Goal: Task Accomplishment & Management: Use online tool/utility

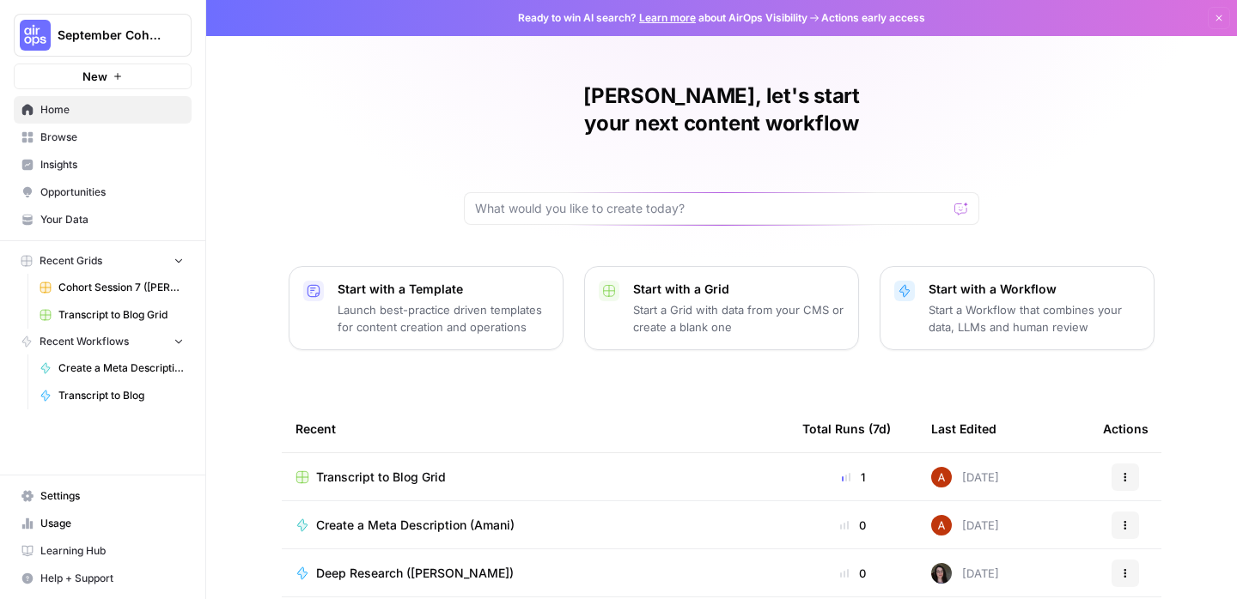
scroll to position [191, 0]
click at [158, 48] on button "September Cohort" at bounding box center [103, 35] width 178 height 43
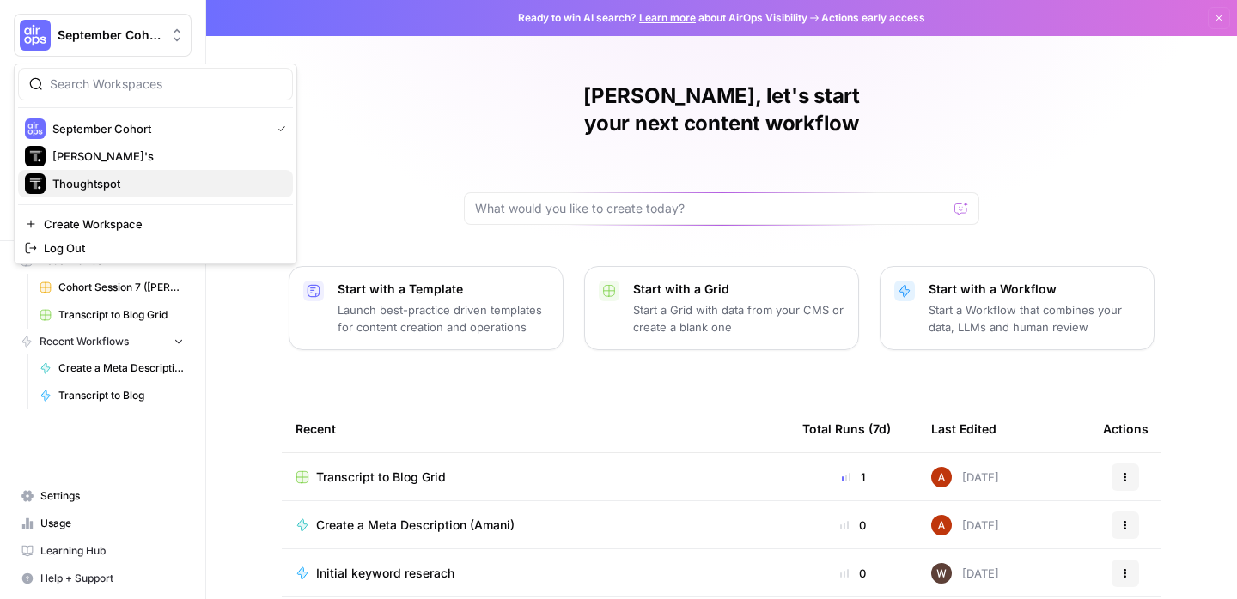
click at [123, 191] on span "Thoughtspot" at bounding box center [165, 183] width 227 height 17
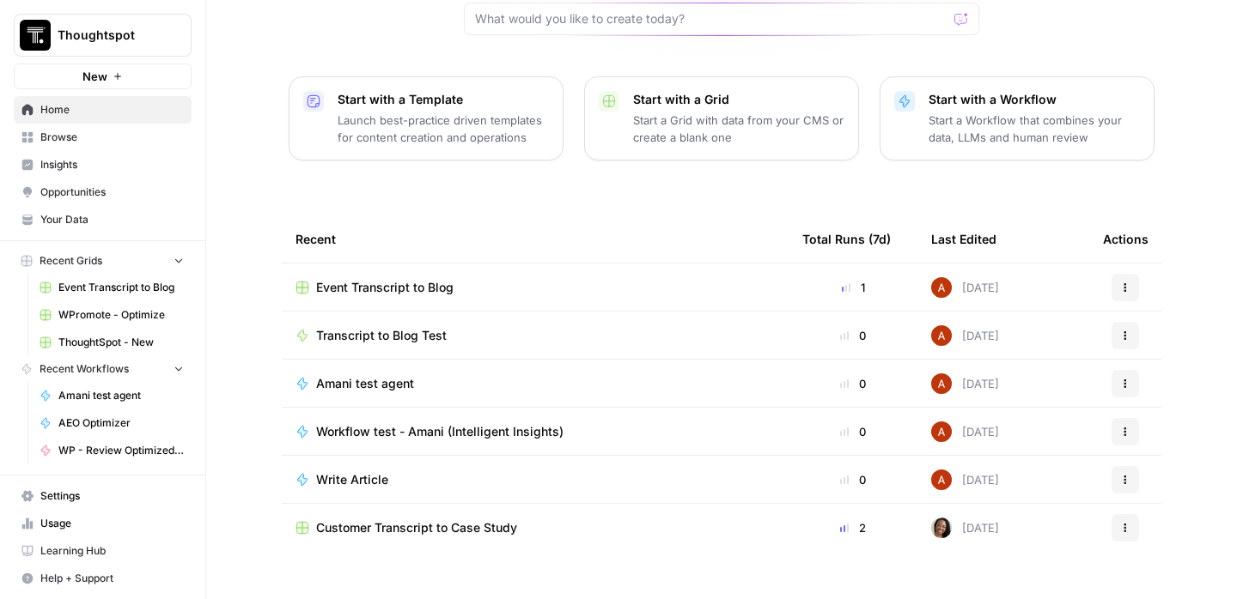
scroll to position [191, 0]
click at [378, 278] on span "Event Transcript to Blog" at bounding box center [384, 286] width 137 height 17
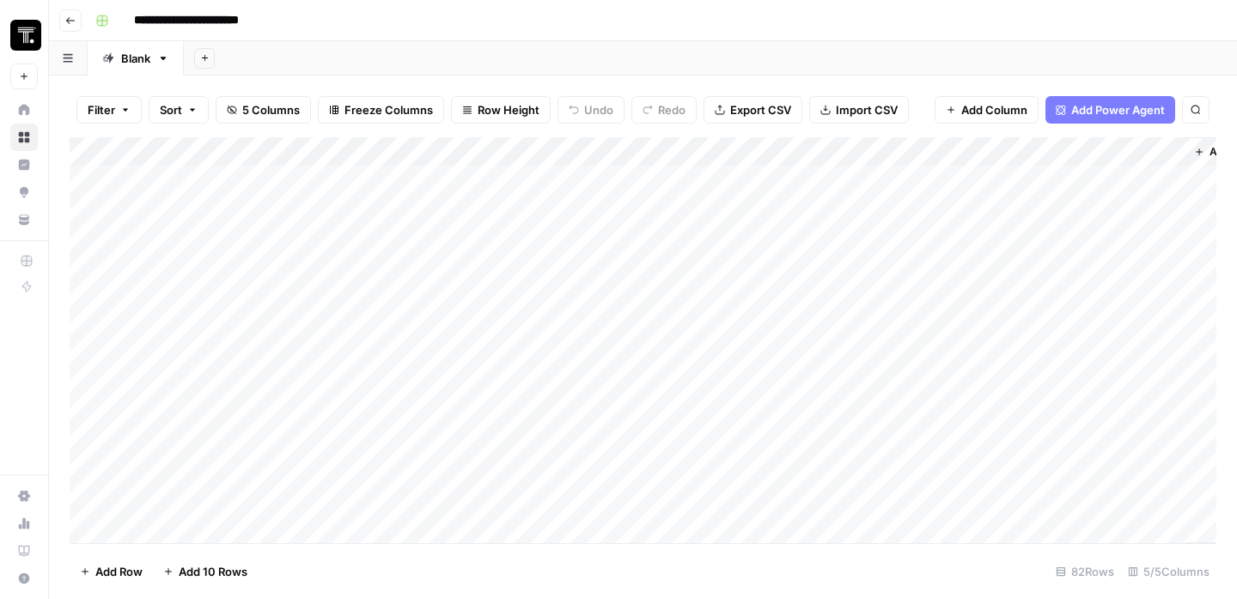
click at [90, 208] on div "Add Column" at bounding box center [643, 340] width 1146 height 406
click at [141, 571] on span "Delete 1 Row" at bounding box center [114, 571] width 69 height 17
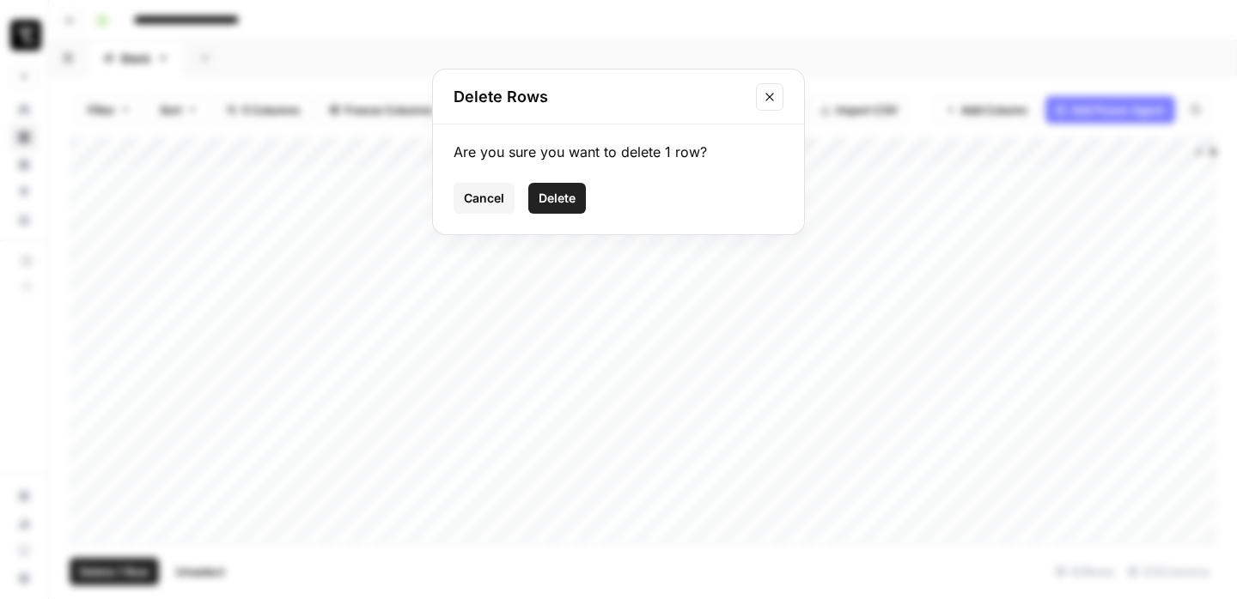
click at [544, 204] on span "Delete" at bounding box center [556, 198] width 37 height 17
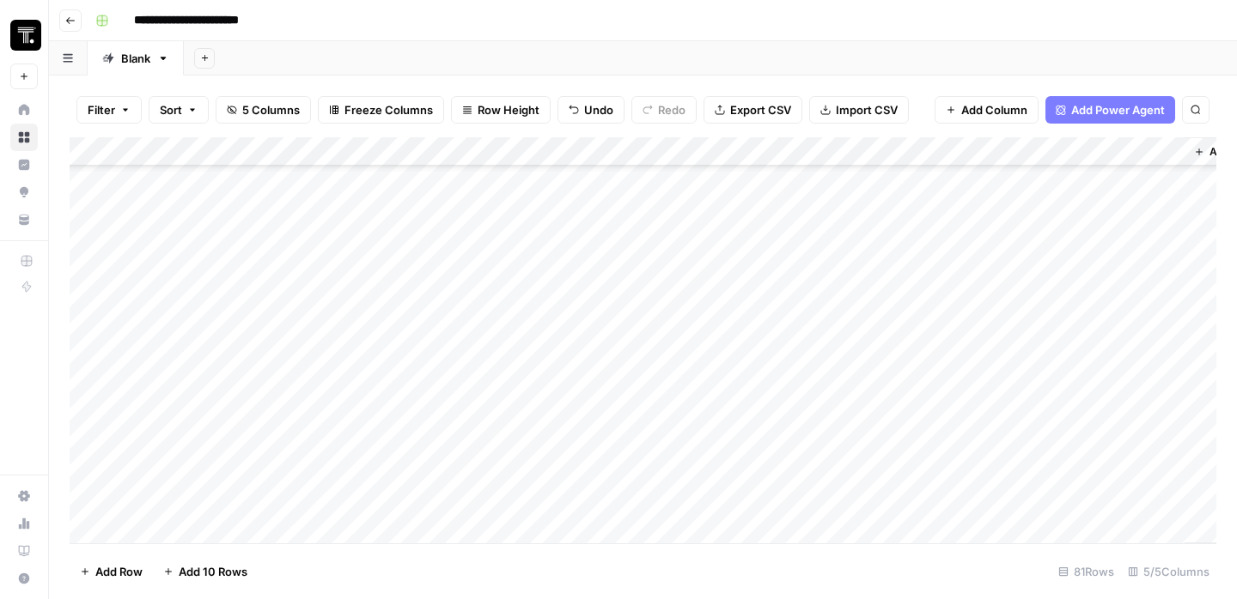
scroll to position [406, 0]
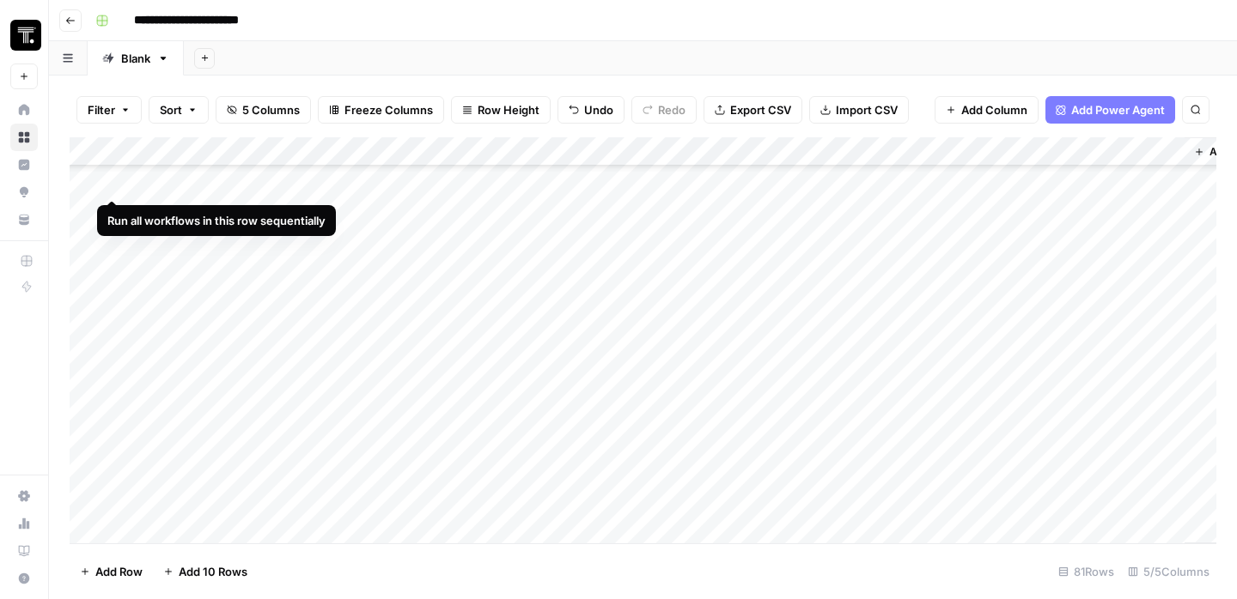
drag, startPoint x: 74, startPoint y: 387, endPoint x: 111, endPoint y: 189, distance: 201.8
click at [111, 189] on div "Add Column" at bounding box center [643, 340] width 1146 height 406
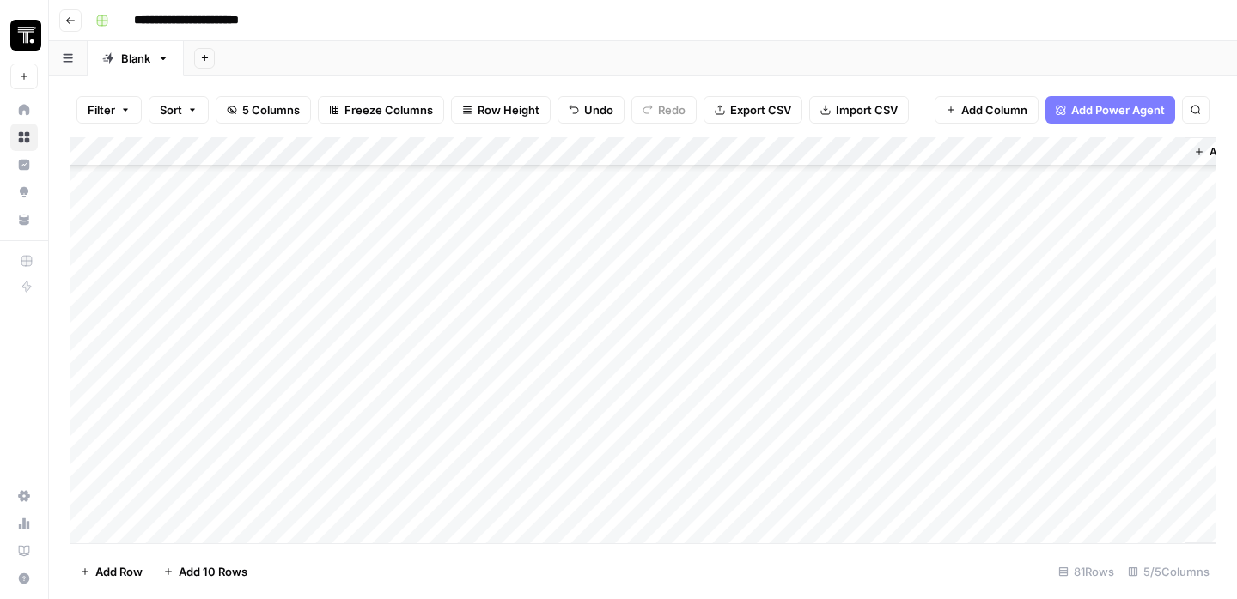
drag, startPoint x: 76, startPoint y: 412, endPoint x: 87, endPoint y: 200, distance: 212.3
click at [87, 200] on div "Add Column" at bounding box center [643, 340] width 1146 height 406
drag, startPoint x: 76, startPoint y: 446, endPoint x: 82, endPoint y: 191, distance: 254.2
click at [82, 191] on div "Add Column" at bounding box center [643, 340] width 1146 height 406
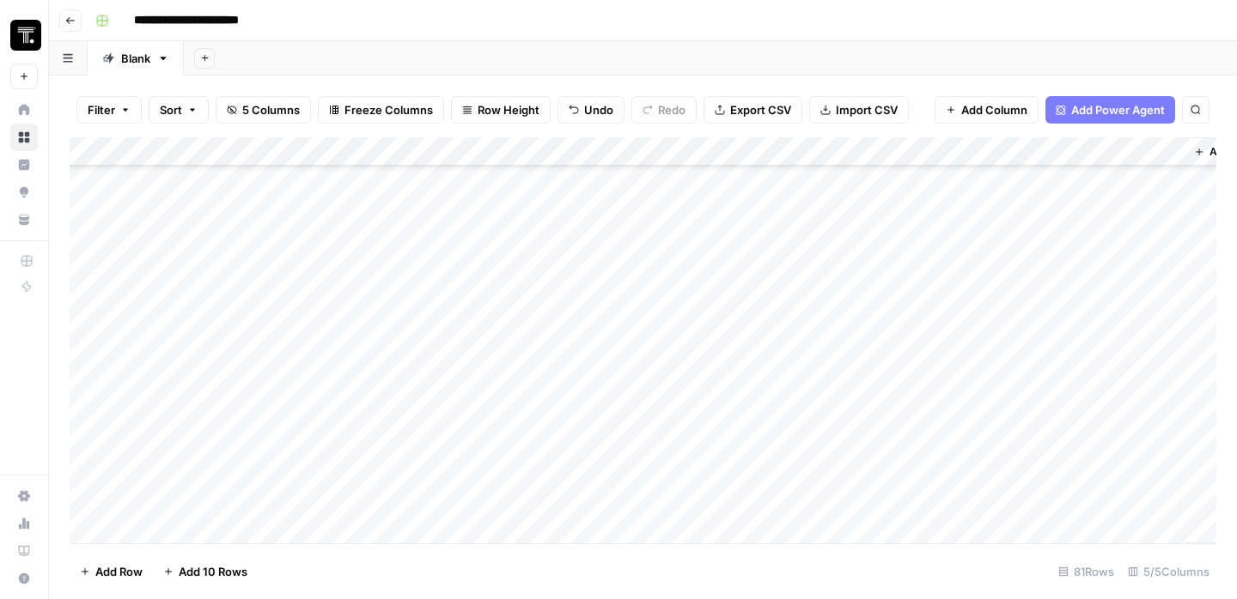
drag, startPoint x: 72, startPoint y: 471, endPoint x: 75, endPoint y: 208, distance: 263.6
click at [75, 208] on div "Add Column" at bounding box center [643, 340] width 1146 height 406
drag, startPoint x: 75, startPoint y: 328, endPoint x: 82, endPoint y: 212, distance: 116.1
click at [82, 212] on div "Add Column" at bounding box center [643, 340] width 1146 height 406
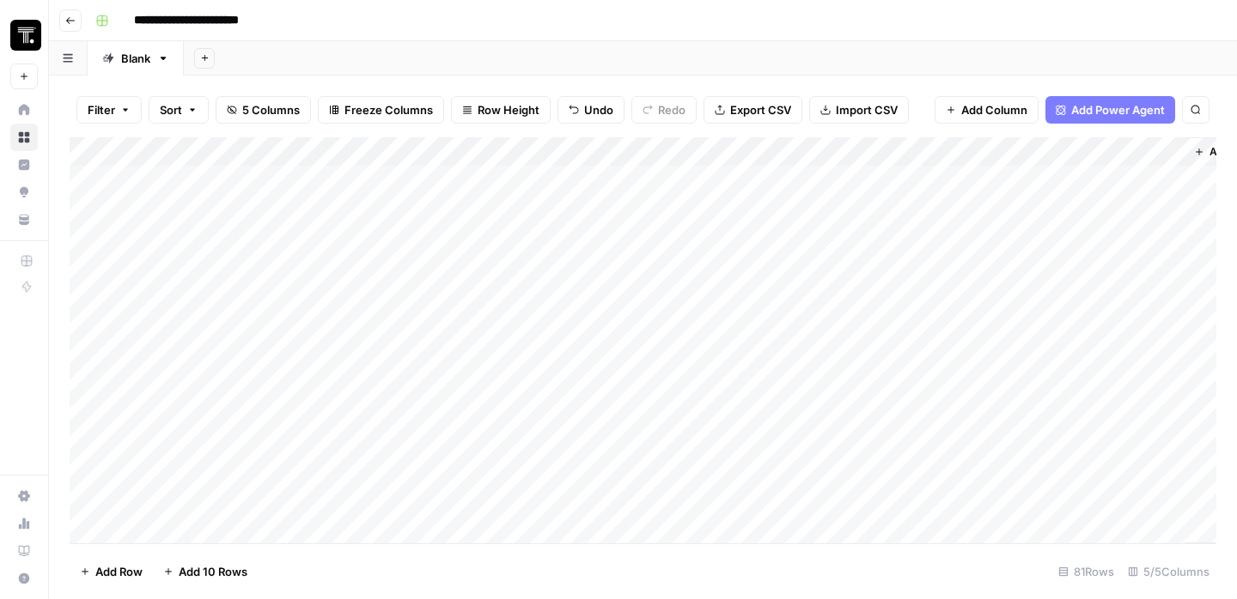
drag, startPoint x: 79, startPoint y: 358, endPoint x: 86, endPoint y: 245, distance: 113.6
click at [86, 245] on div "Add Column" at bounding box center [643, 340] width 1146 height 406
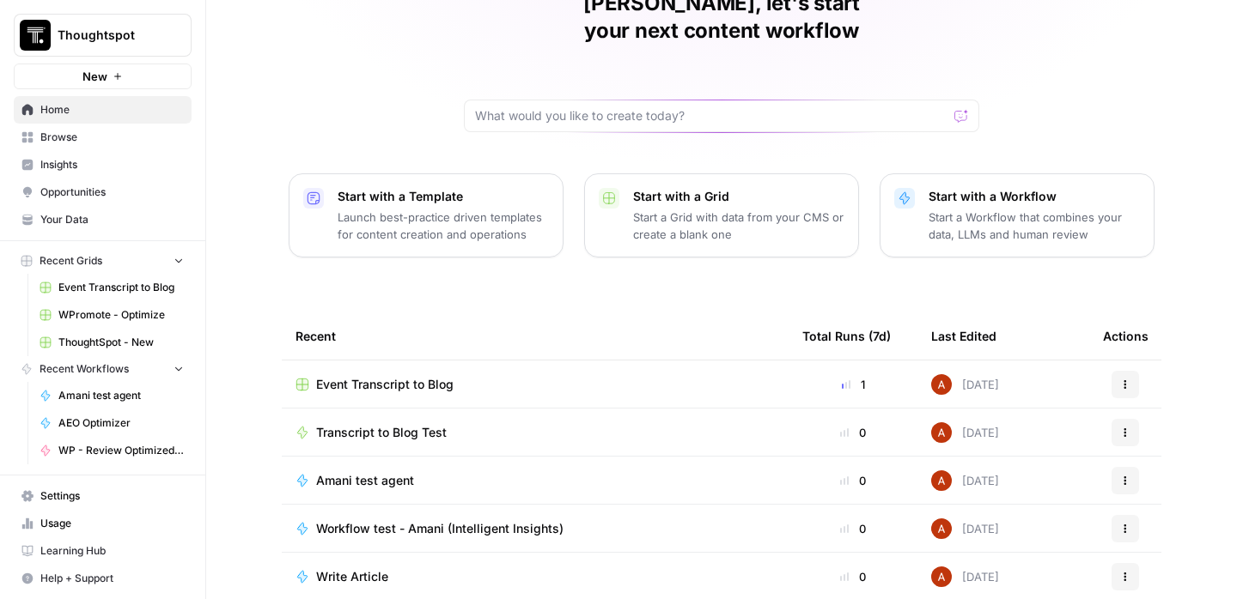
scroll to position [94, 0]
click at [410, 375] on span "Event Transcript to Blog" at bounding box center [384, 383] width 137 height 17
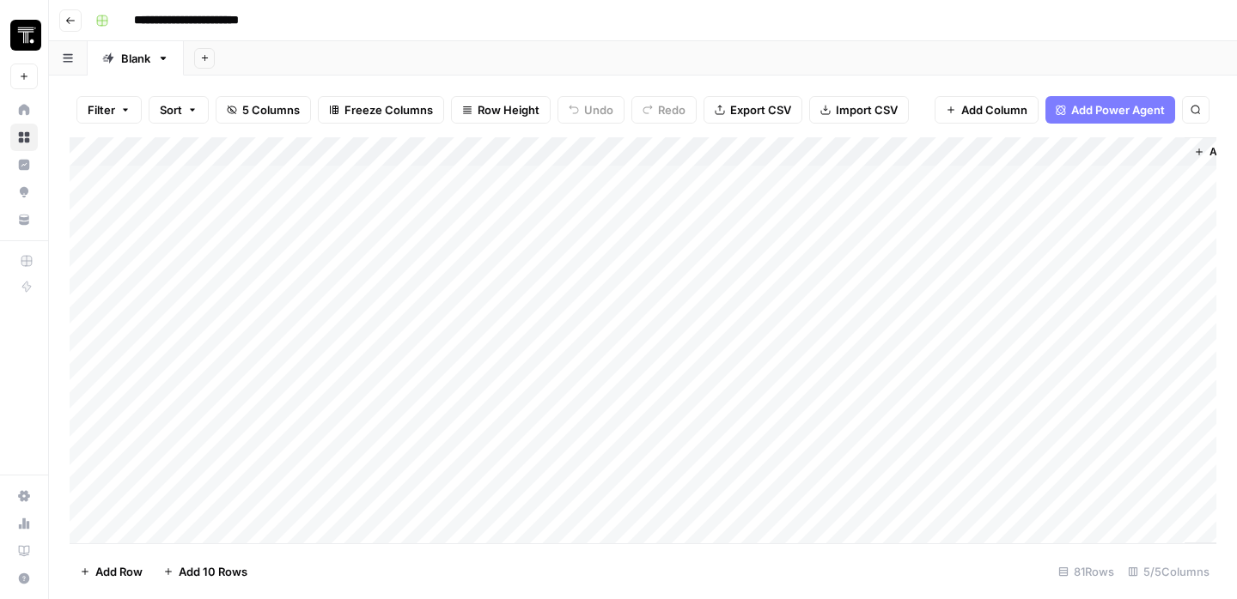
click at [592, 186] on div "Add Column" at bounding box center [643, 340] width 1146 height 406
click at [592, 177] on div "Add Column" at bounding box center [643, 340] width 1146 height 406
click at [587, 179] on div at bounding box center [704, 180] width 250 height 32
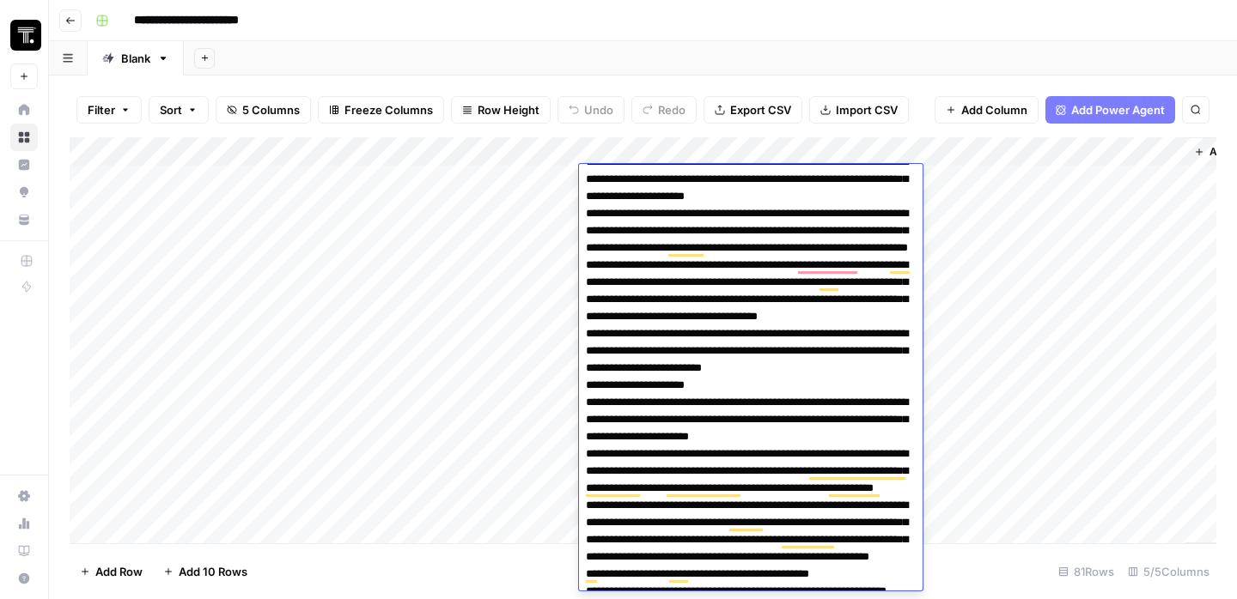
scroll to position [884, 0]
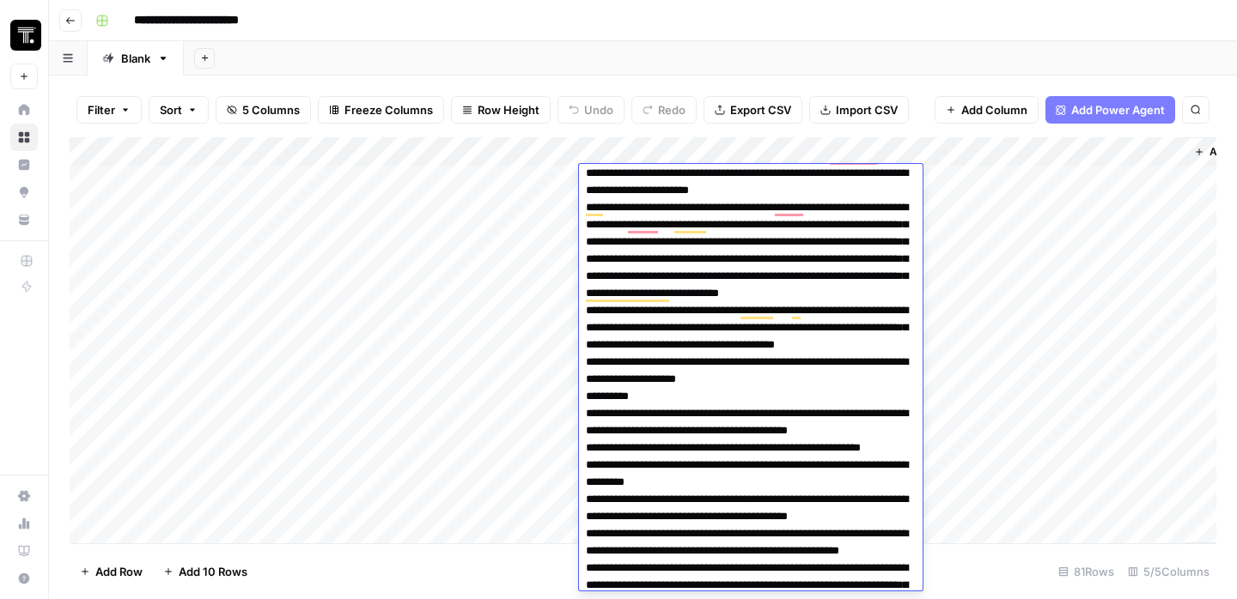
type textarea "**********"
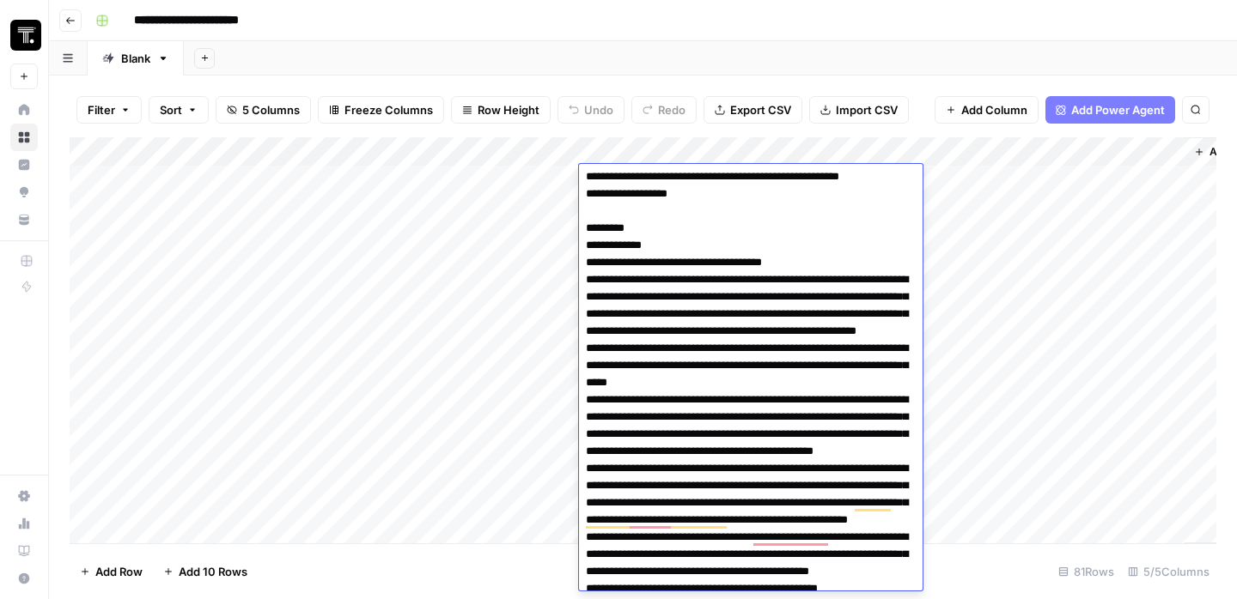
scroll to position [0, 0]
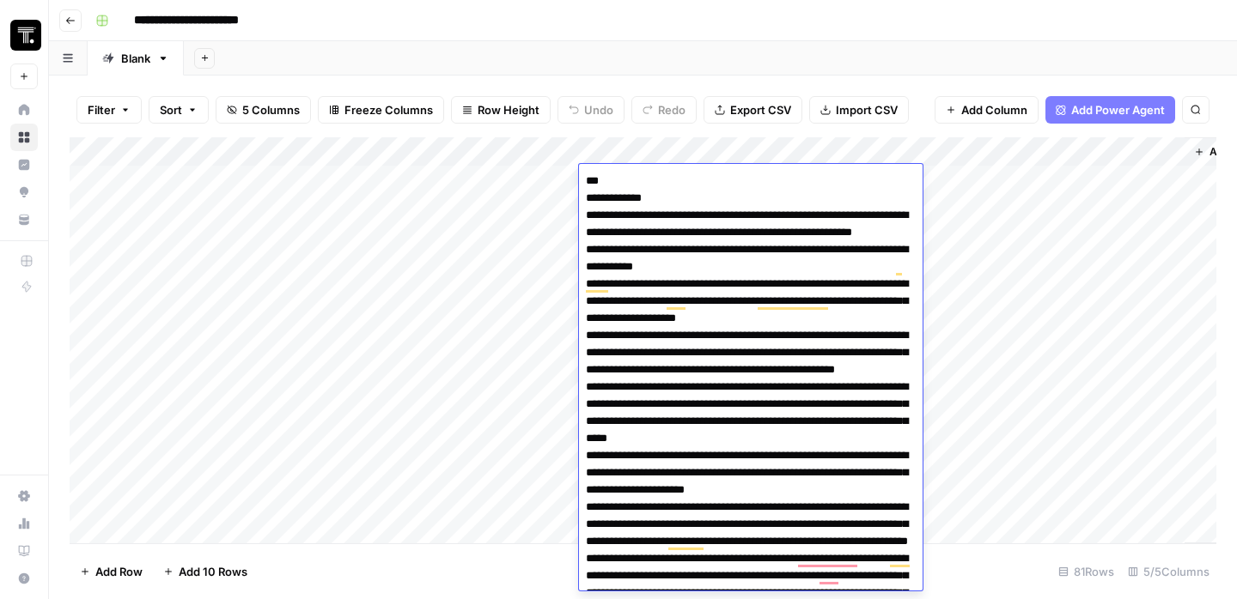
click at [276, 441] on div "Add Column" at bounding box center [643, 340] width 1146 height 406
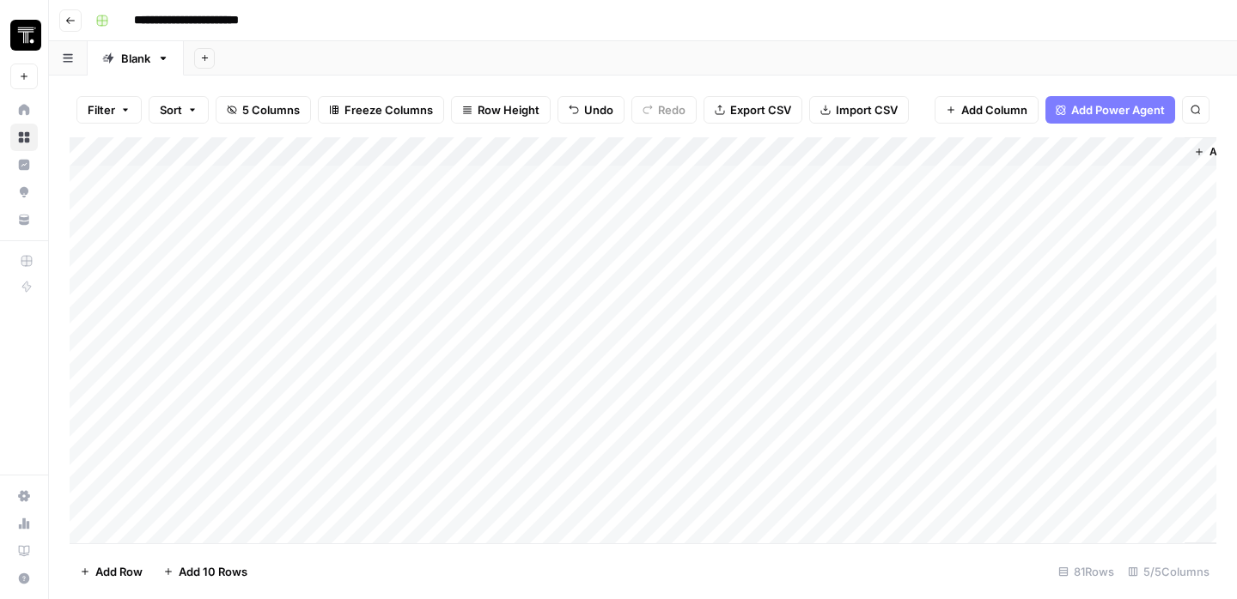
click at [67, 20] on icon "button" at bounding box center [70, 20] width 10 height 10
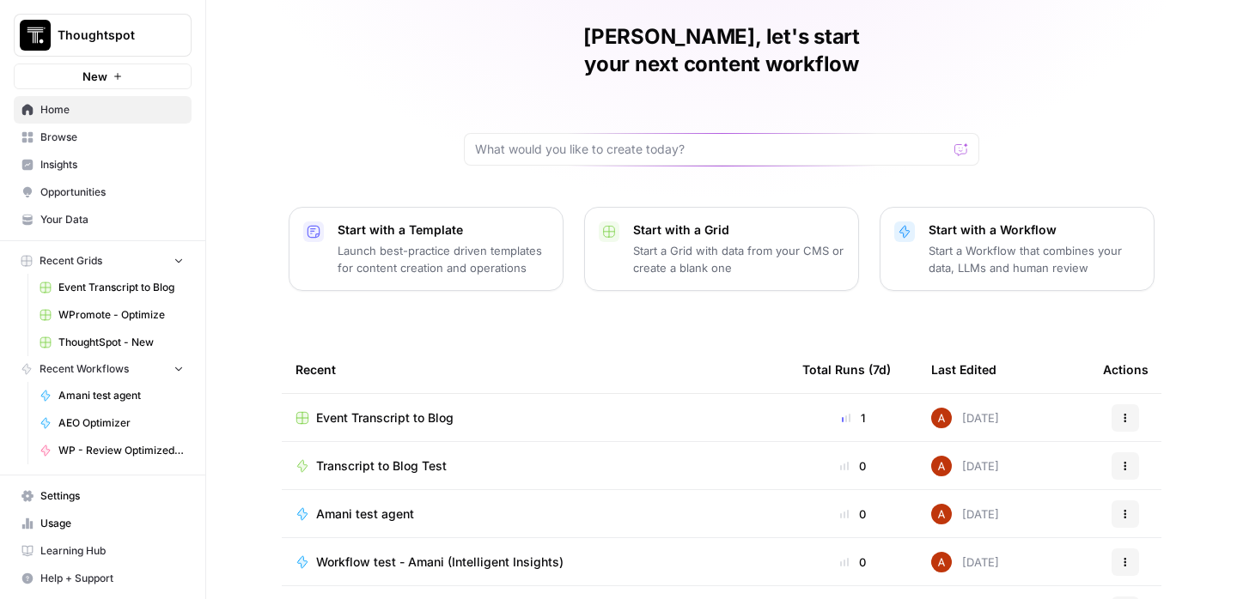
scroll to position [171, 0]
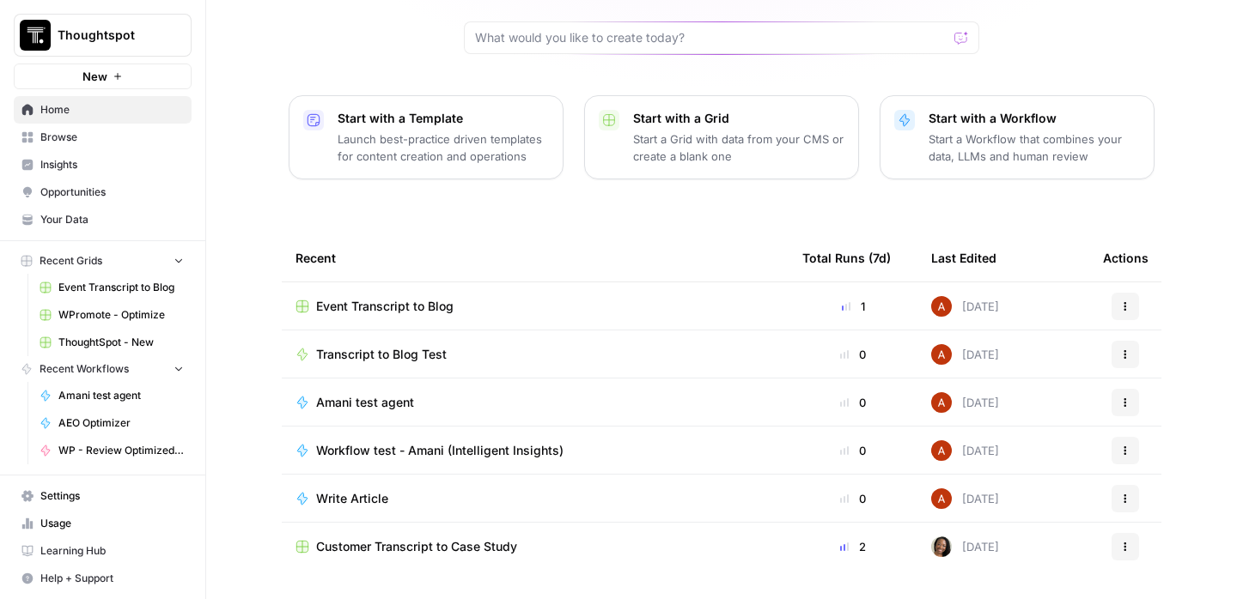
click at [468, 346] on div "Transcript to Blog Test" at bounding box center [534, 354] width 479 height 17
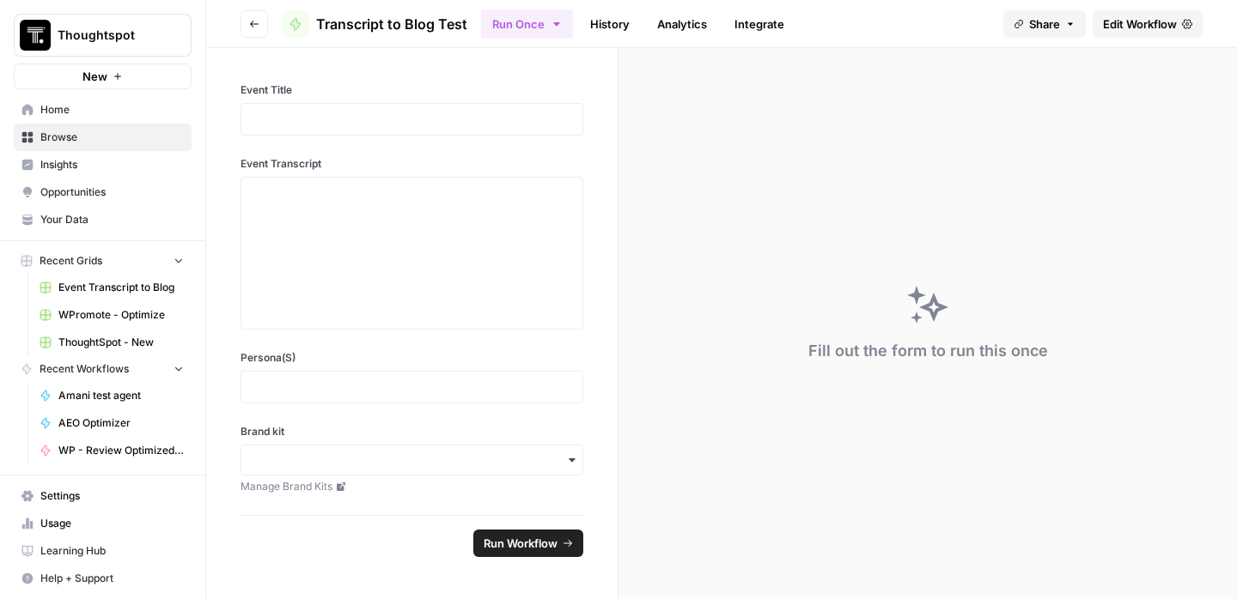
click at [695, 265] on div "Fill out the form to run this once" at bounding box center [927, 323] width 618 height 551
click at [1104, 26] on span "Edit Workflow" at bounding box center [1140, 23] width 74 height 17
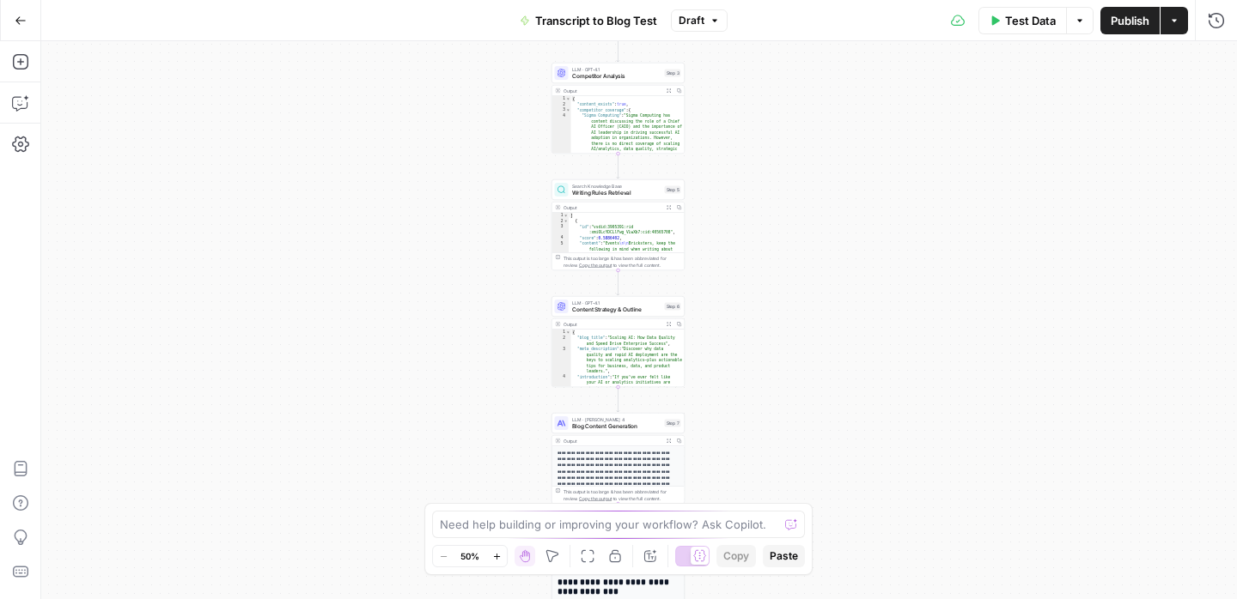
click at [21, 21] on icon "button" at bounding box center [21, 21] width 12 height 12
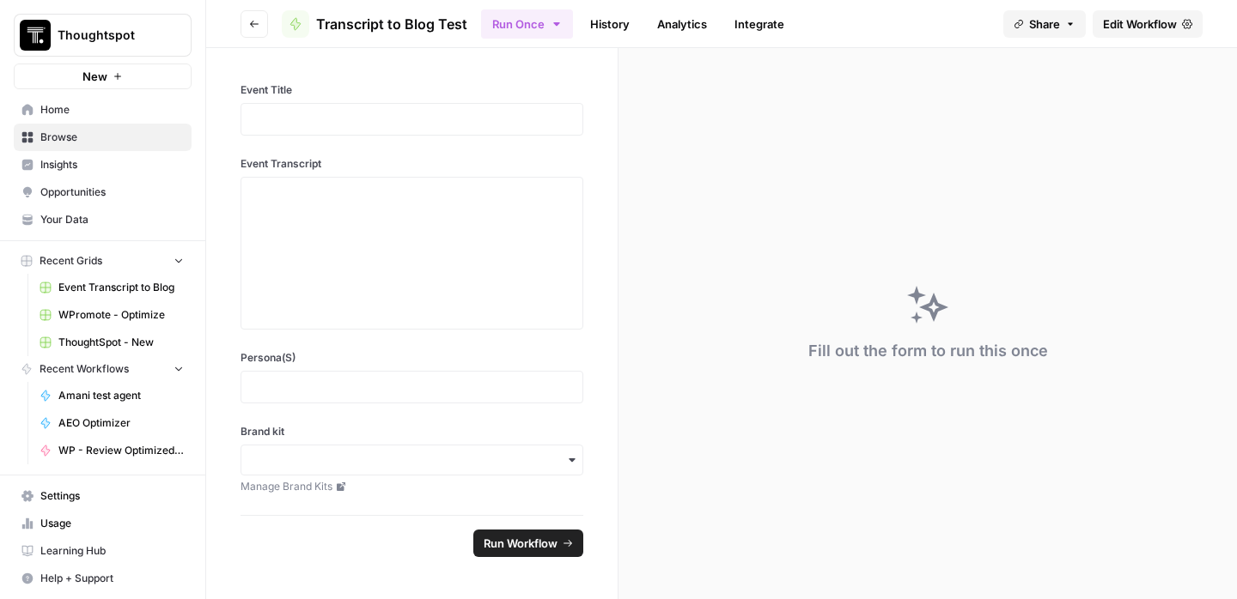
click at [76, 138] on span "Browse" at bounding box center [111, 137] width 143 height 15
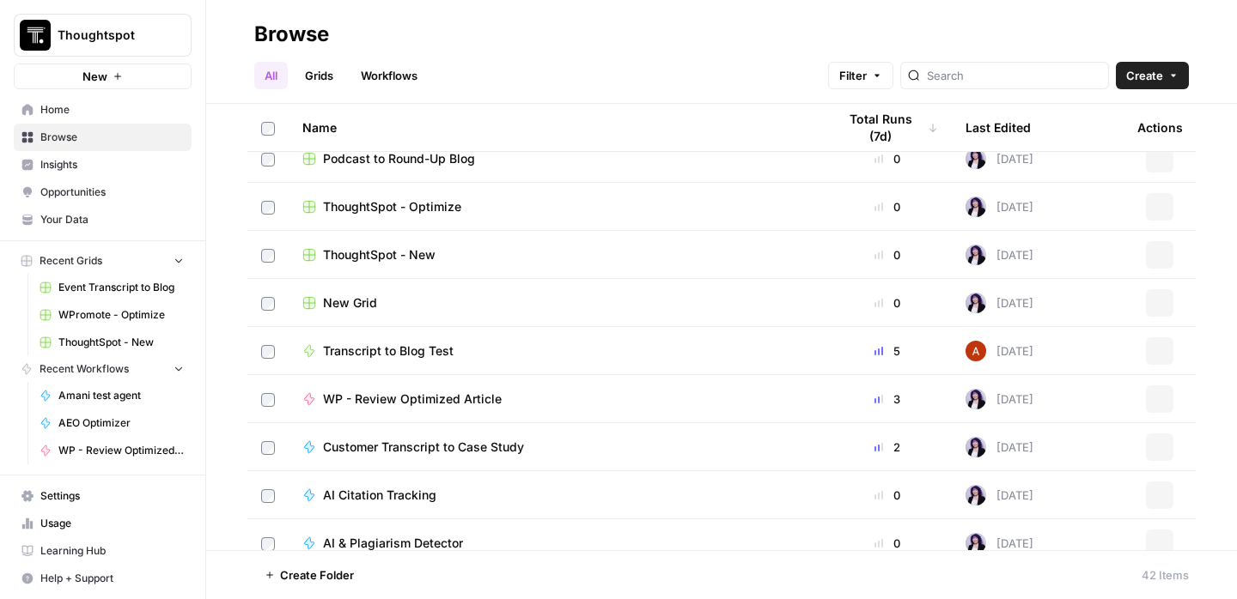
scroll to position [184, 0]
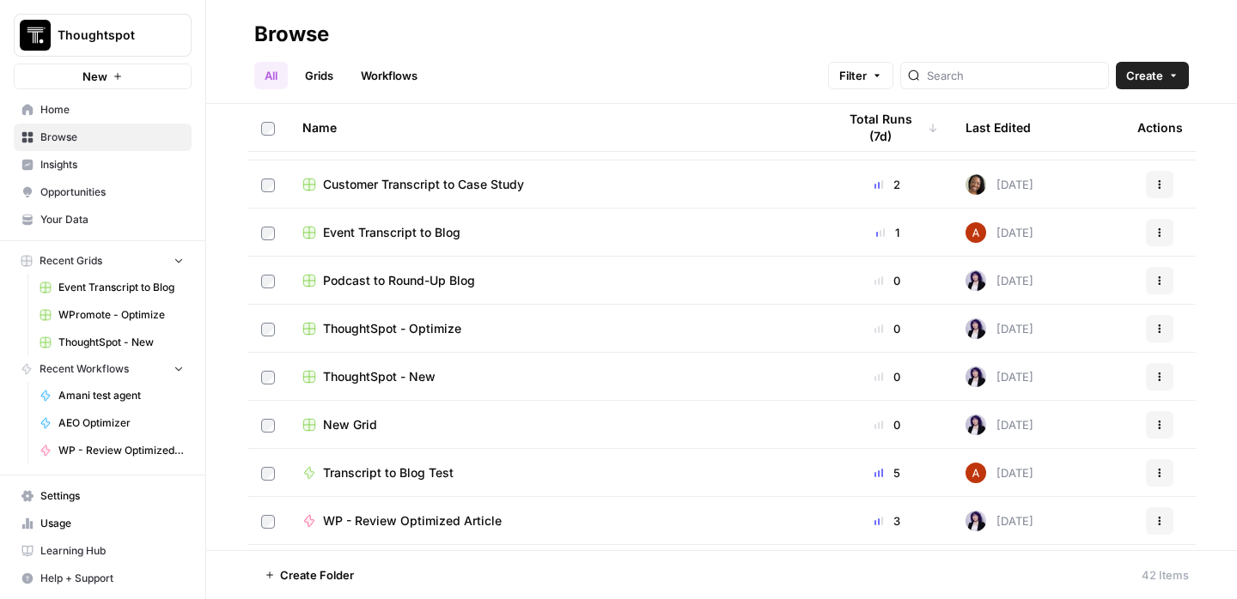
click at [115, 343] on span "ThoughtSpot - New" at bounding box center [120, 342] width 125 height 15
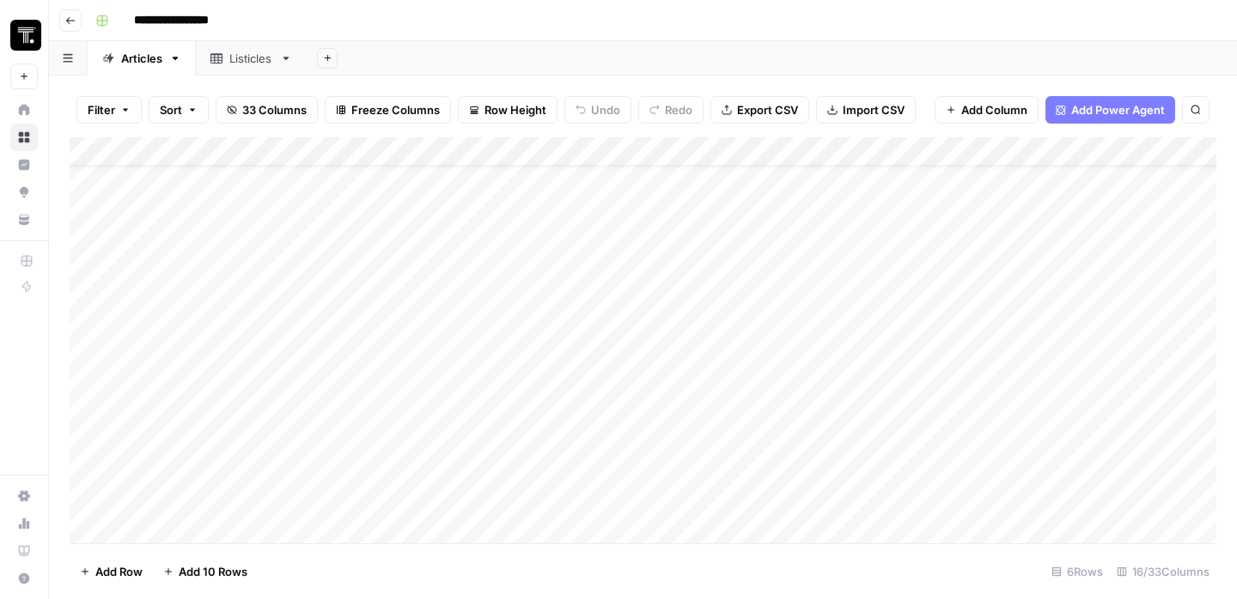
scroll to position [104, 0]
click at [231, 529] on div "Add Column" at bounding box center [643, 340] width 1146 height 406
type textarea "**********"
click at [482, 459] on div "Add Column" at bounding box center [643, 340] width 1146 height 406
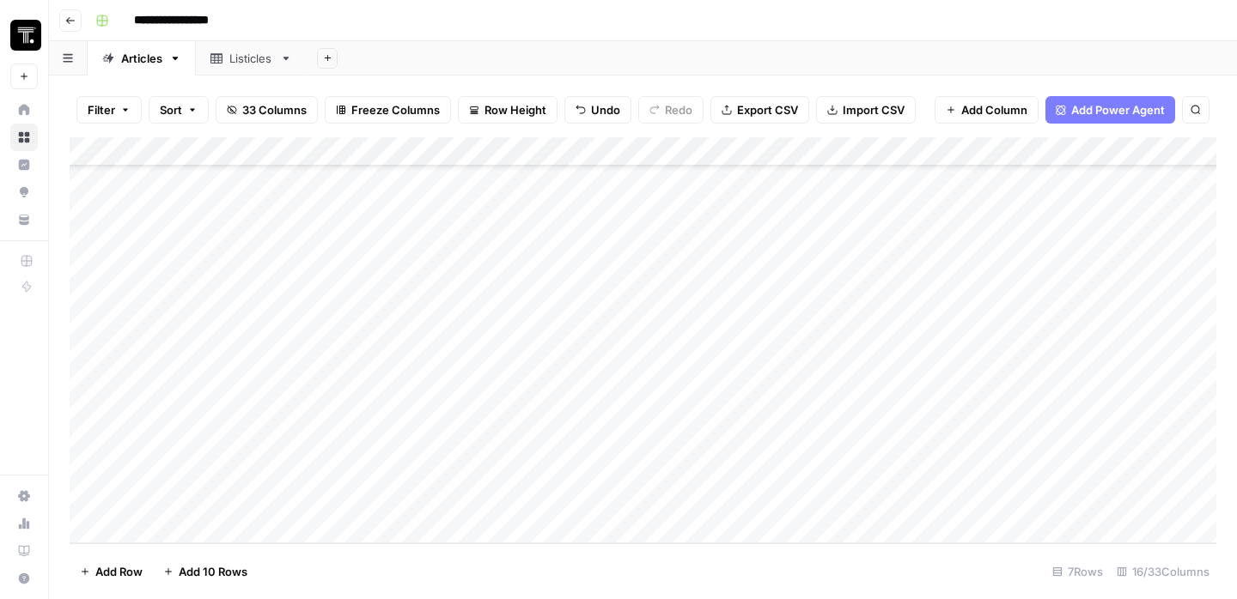
click at [434, 494] on div "Add Column" at bounding box center [643, 340] width 1146 height 406
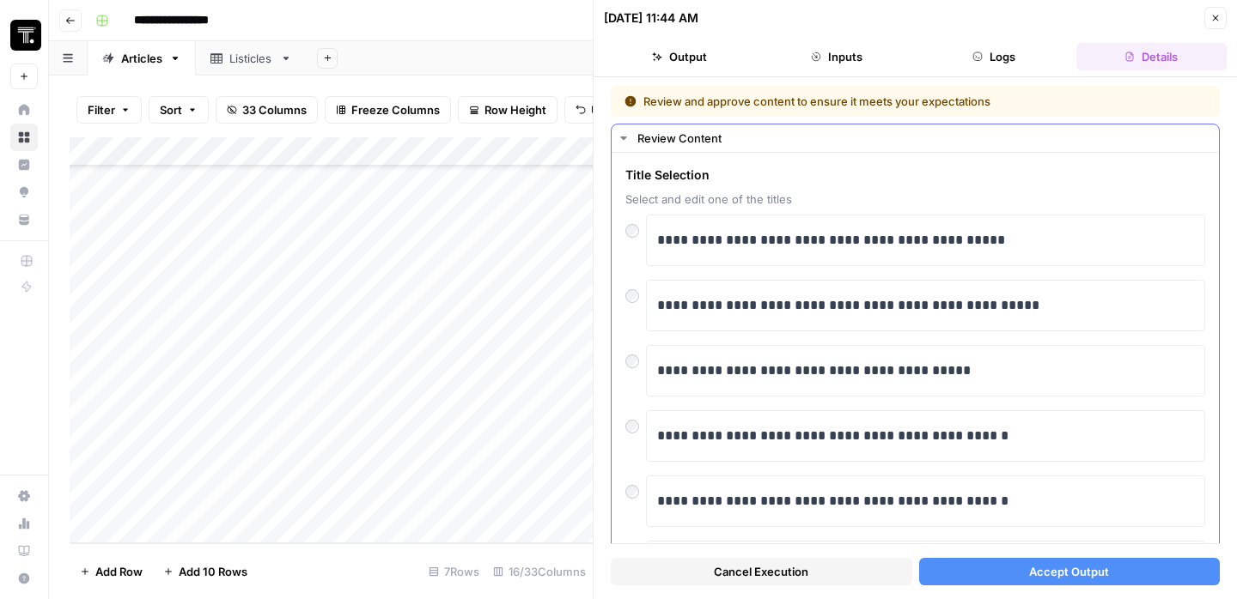
scroll to position [361, 0]
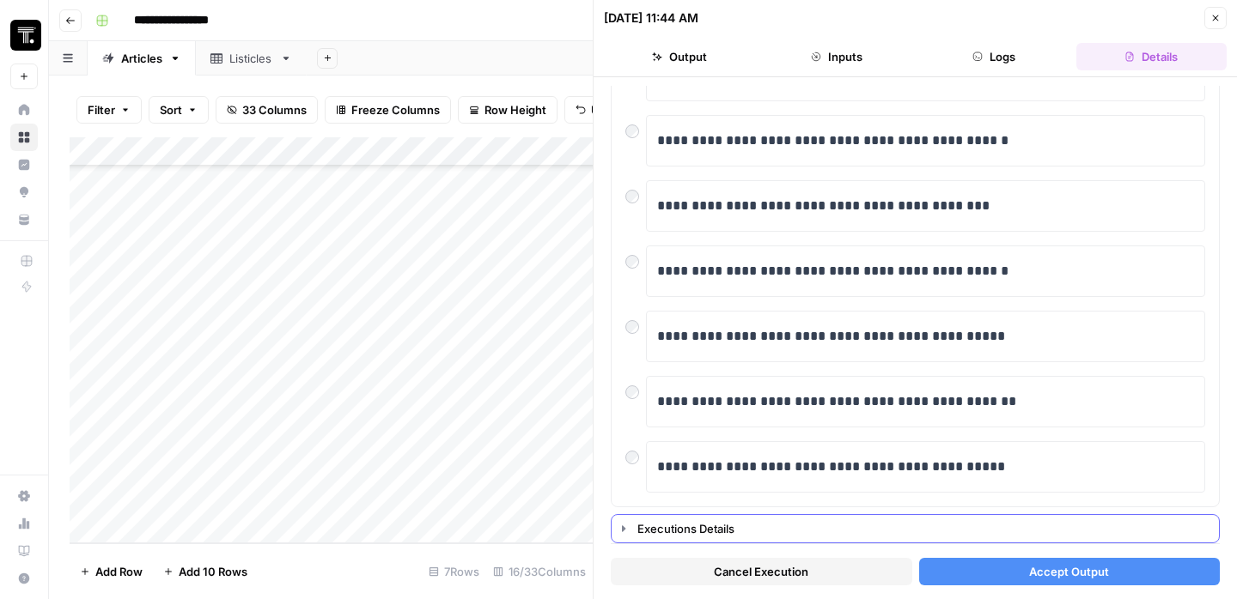
click at [697, 530] on div "Executions Details" at bounding box center [922, 528] width 571 height 17
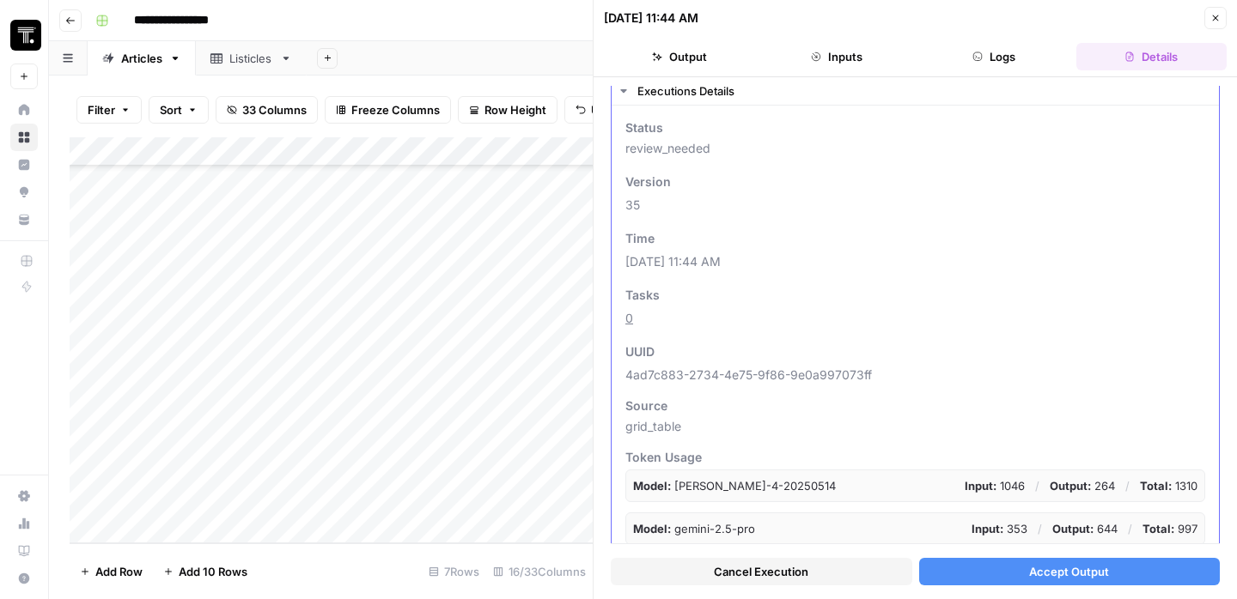
scroll to position [143, 0]
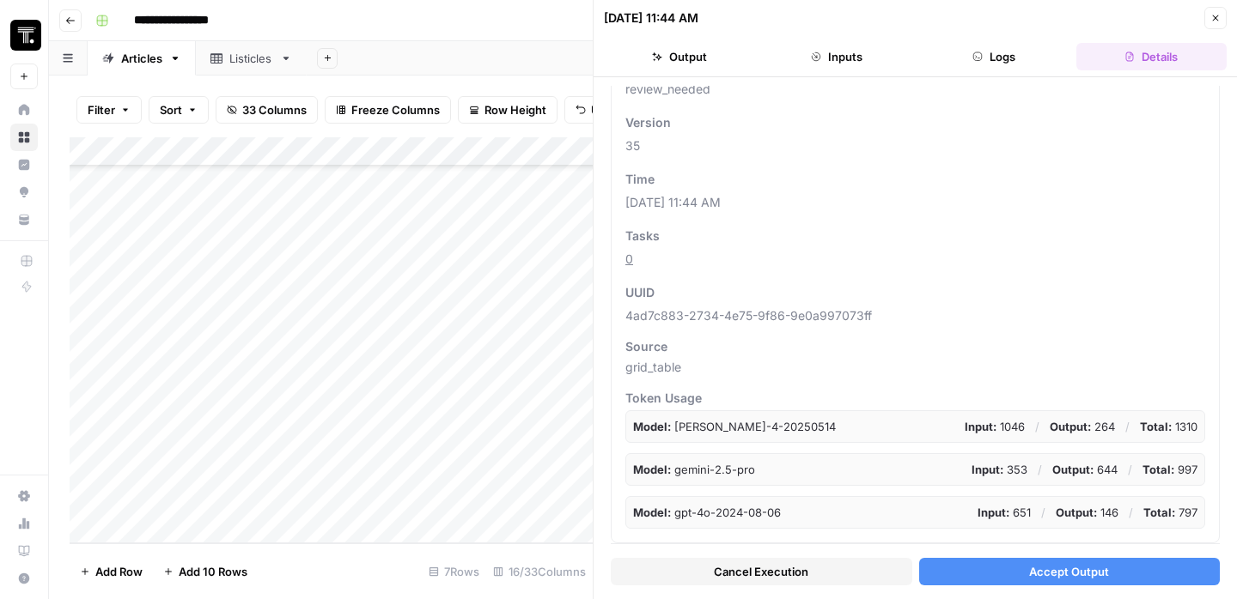
click at [973, 564] on button "Accept Output" at bounding box center [1069, 571] width 301 height 27
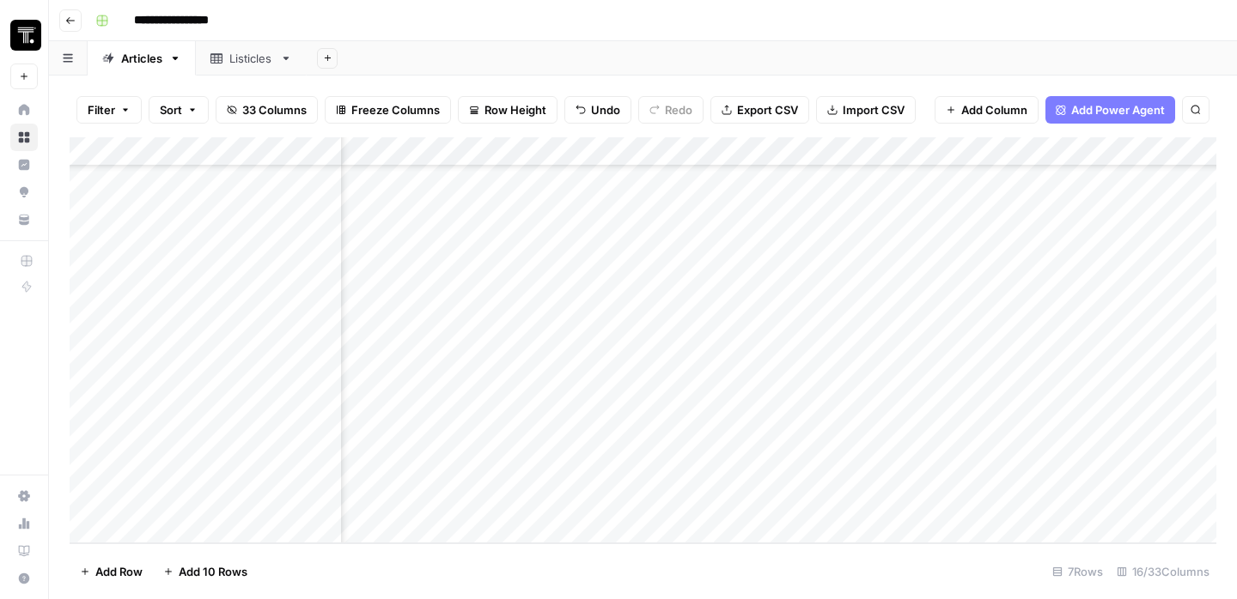
scroll to position [179, 0]
click at [646, 501] on div "Add Column" at bounding box center [643, 340] width 1146 height 406
click at [696, 495] on div "Add Column" at bounding box center [643, 340] width 1146 height 406
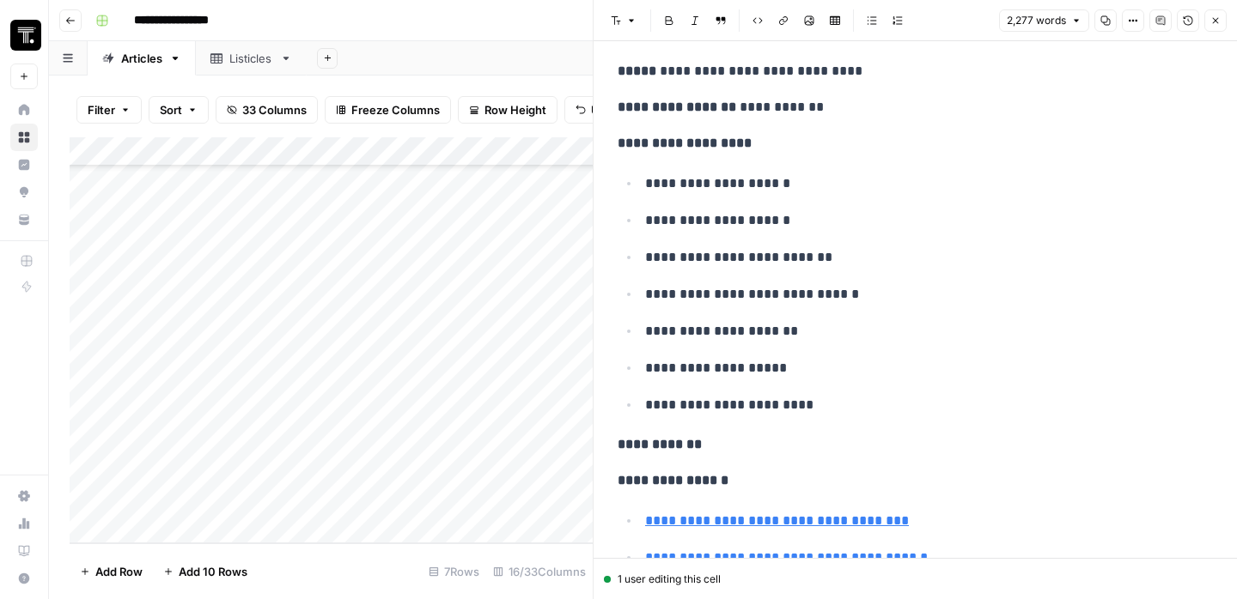
scroll to position [184, 0]
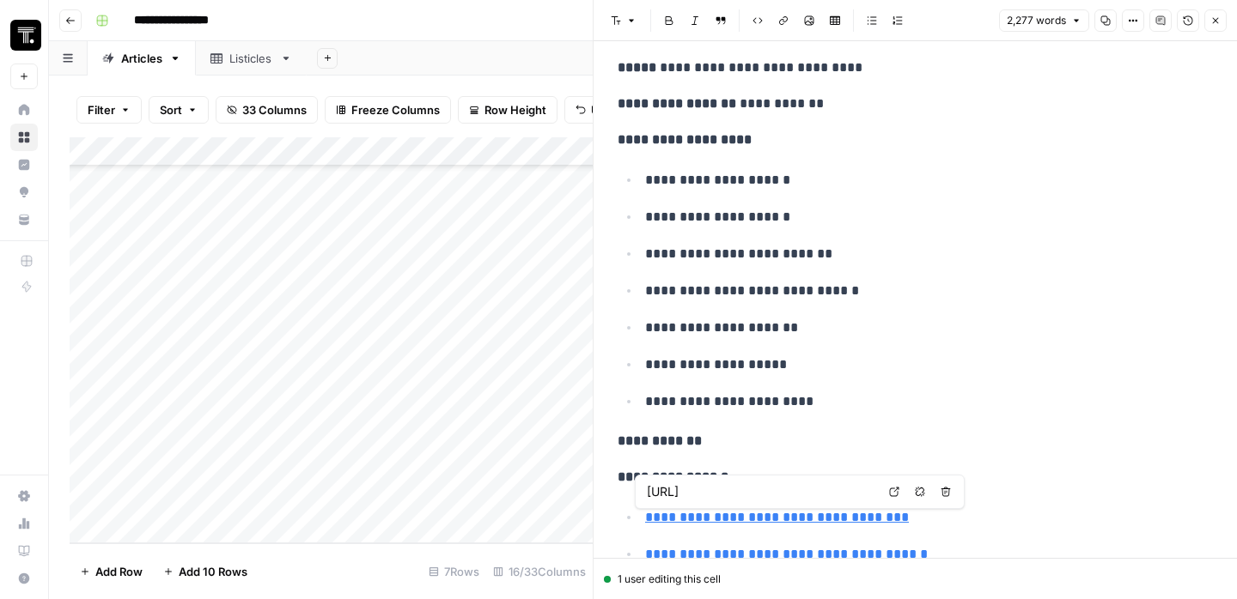
click at [742, 493] on div at bounding box center [729, 477] width 224 height 78
click at [897, 497] on link "Open in a new tab" at bounding box center [894, 492] width 22 height 22
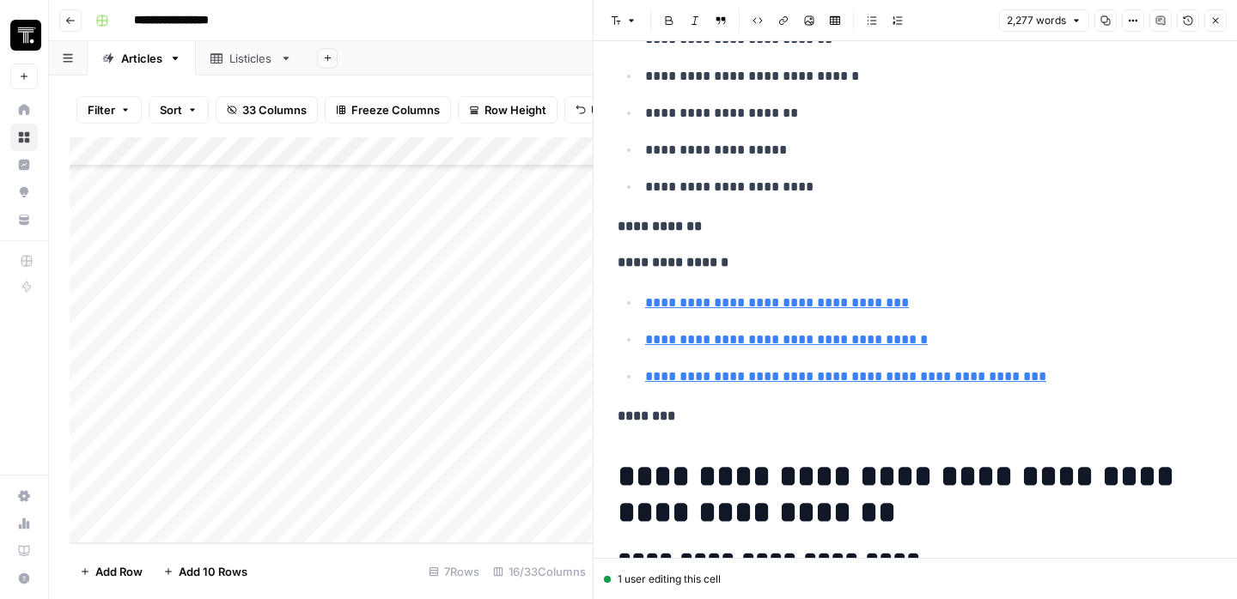
scroll to position [453, 0]
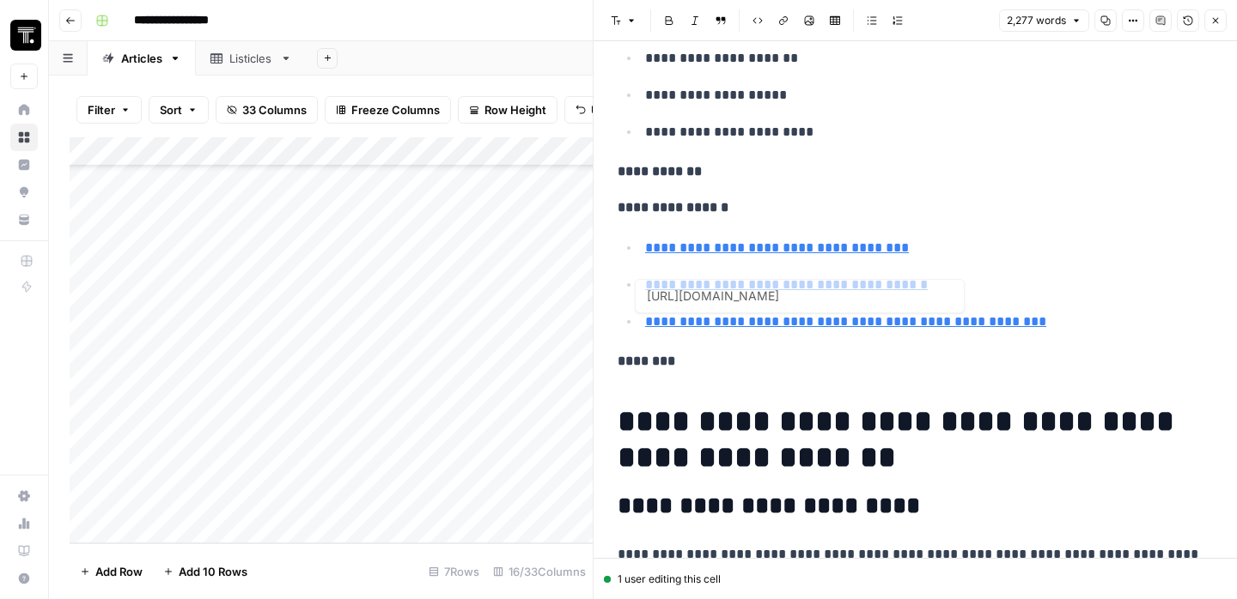
type input "https://replit.com/usecases/dashboards-data-visualization"
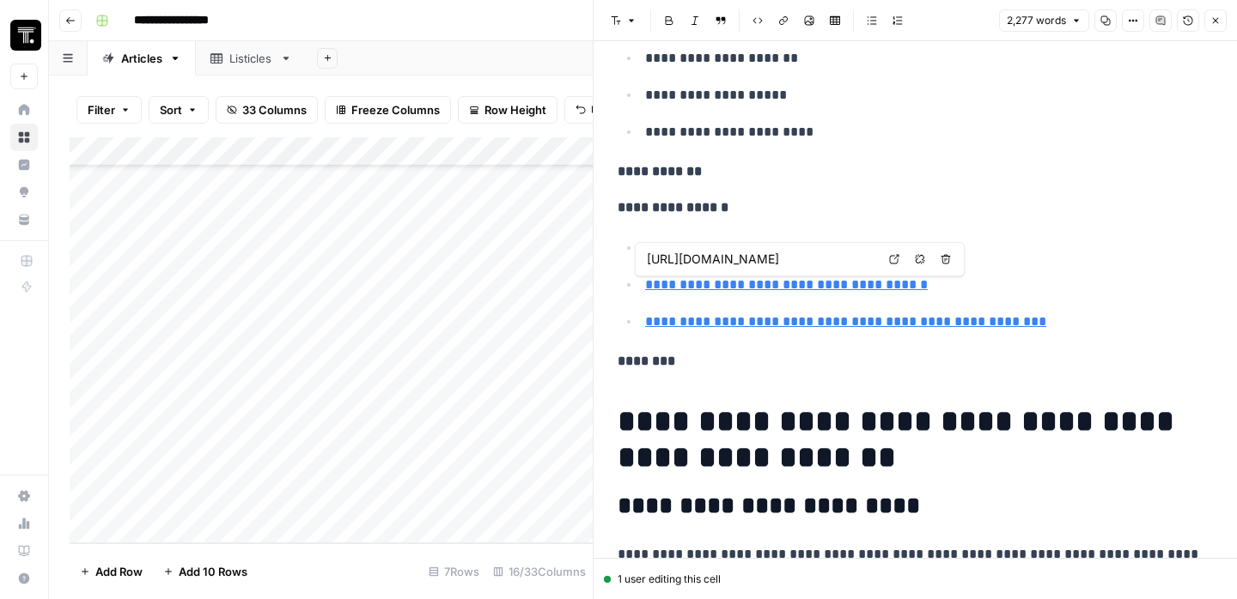
click at [773, 286] on link "**********" at bounding box center [786, 284] width 283 height 13
click at [890, 264] on icon at bounding box center [894, 259] width 10 height 10
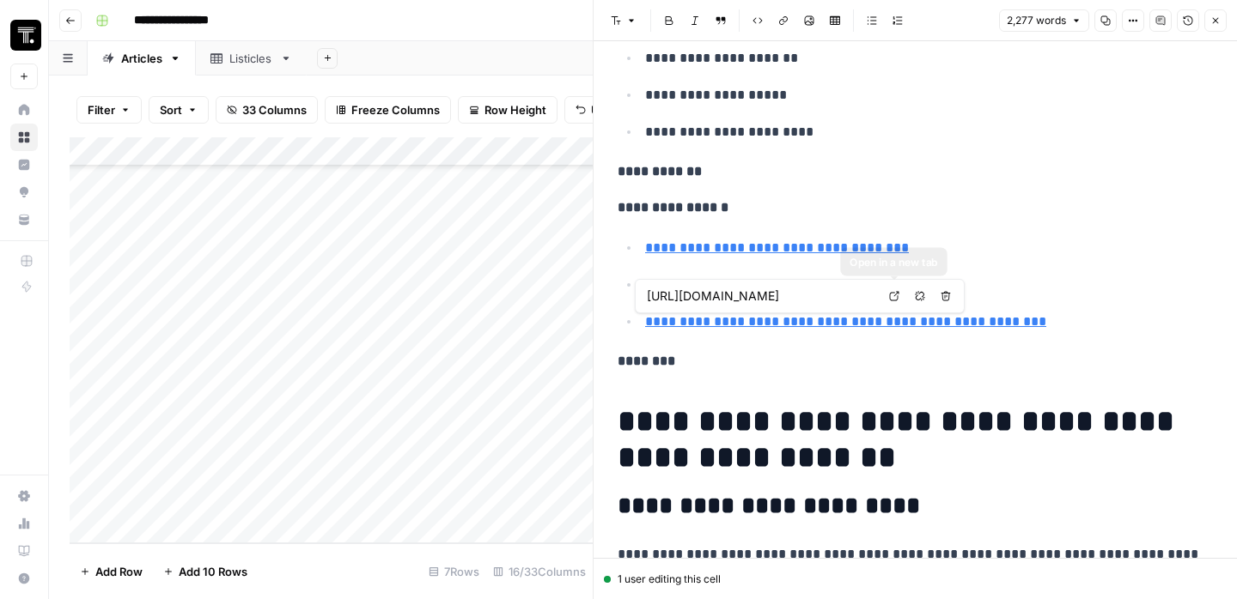
click at [897, 295] on icon at bounding box center [894, 296] width 10 height 10
type input "https://aidashboardgenerator.com/"
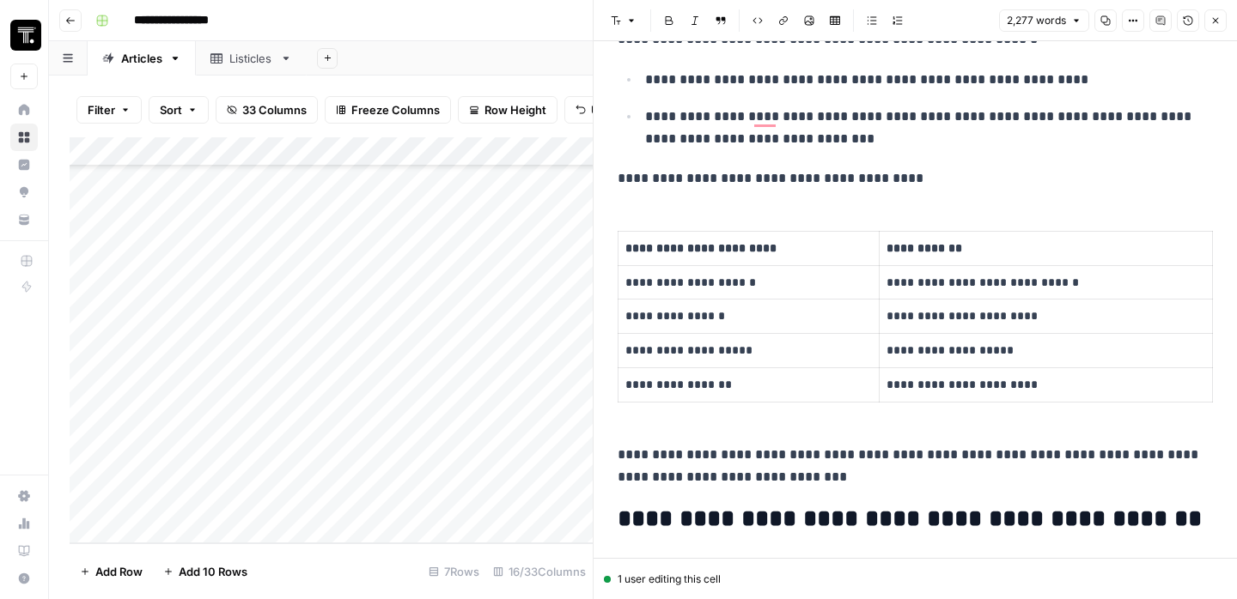
scroll to position [0, 0]
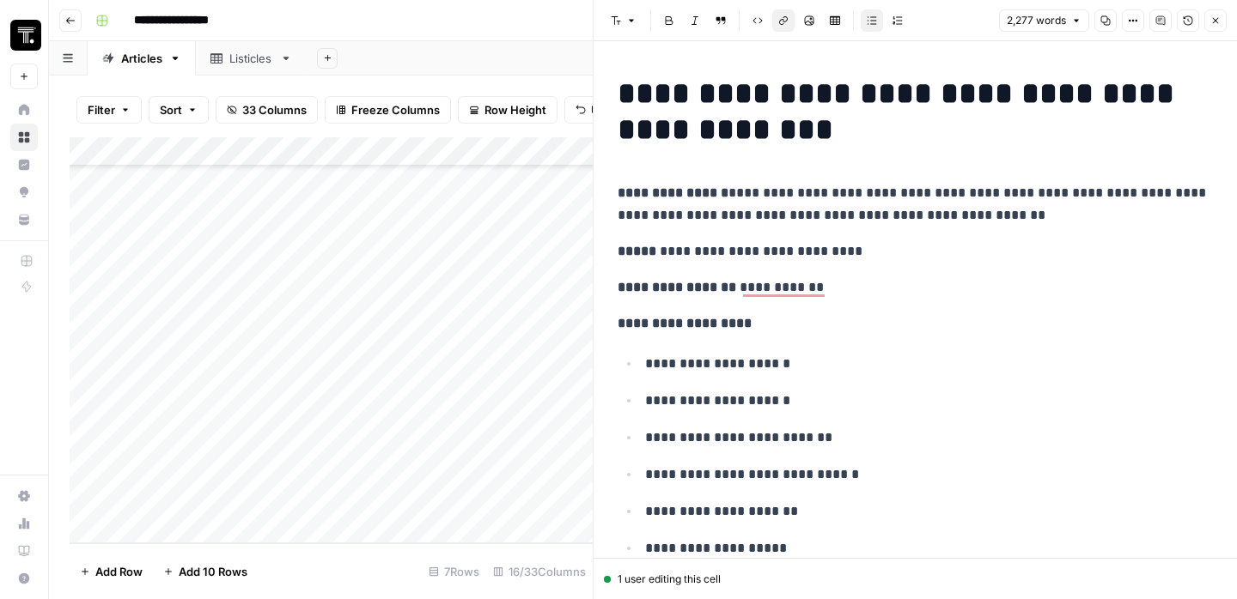
click at [1208, 16] on button "Close" at bounding box center [1215, 20] width 22 height 22
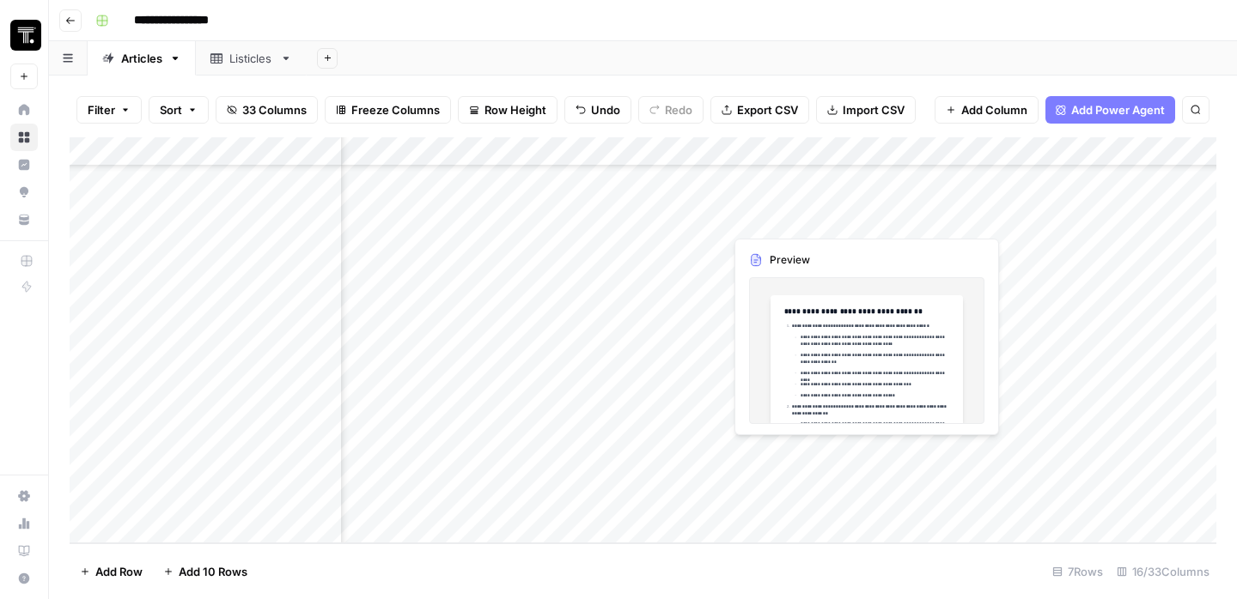
click at [901, 494] on div "Add Column" at bounding box center [643, 340] width 1146 height 406
click at [848, 457] on div "Add Column" at bounding box center [643, 340] width 1146 height 406
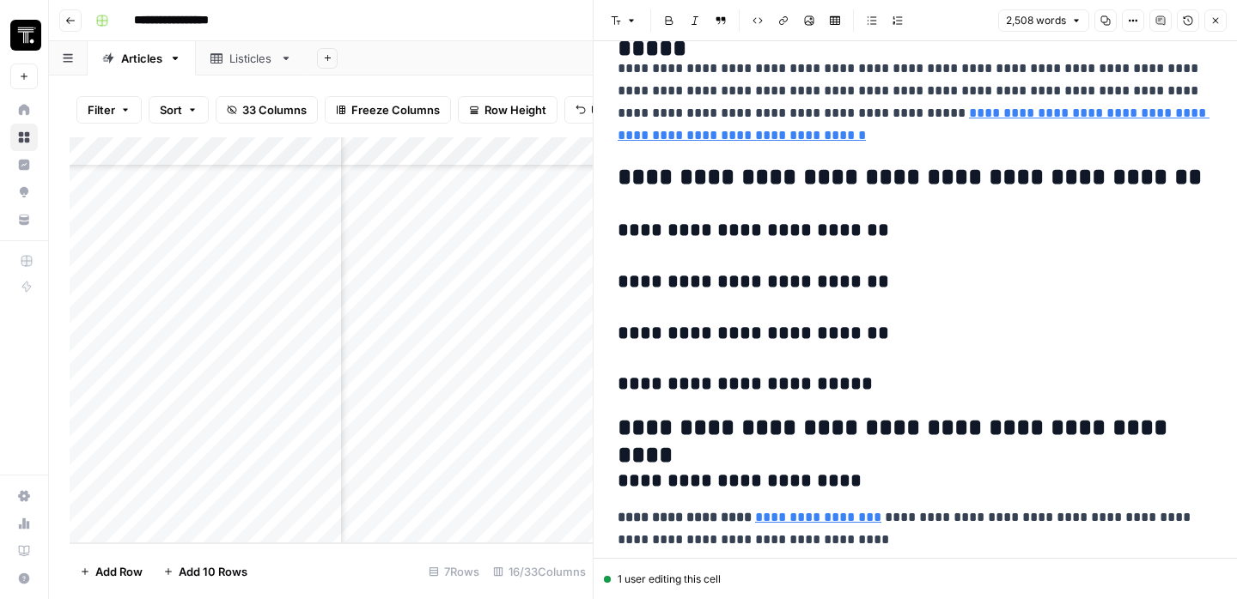
scroll to position [10564, 0]
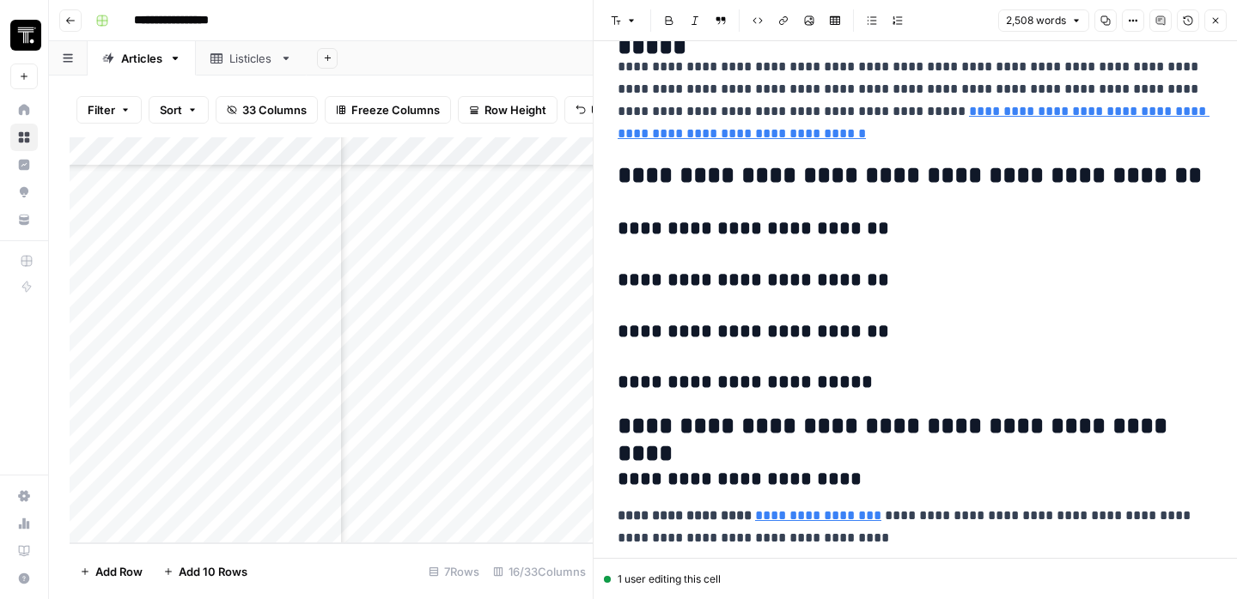
click at [839, 217] on h3 "**********" at bounding box center [914, 229] width 595 height 24
click at [903, 269] on h3 "**********" at bounding box center [914, 281] width 595 height 24
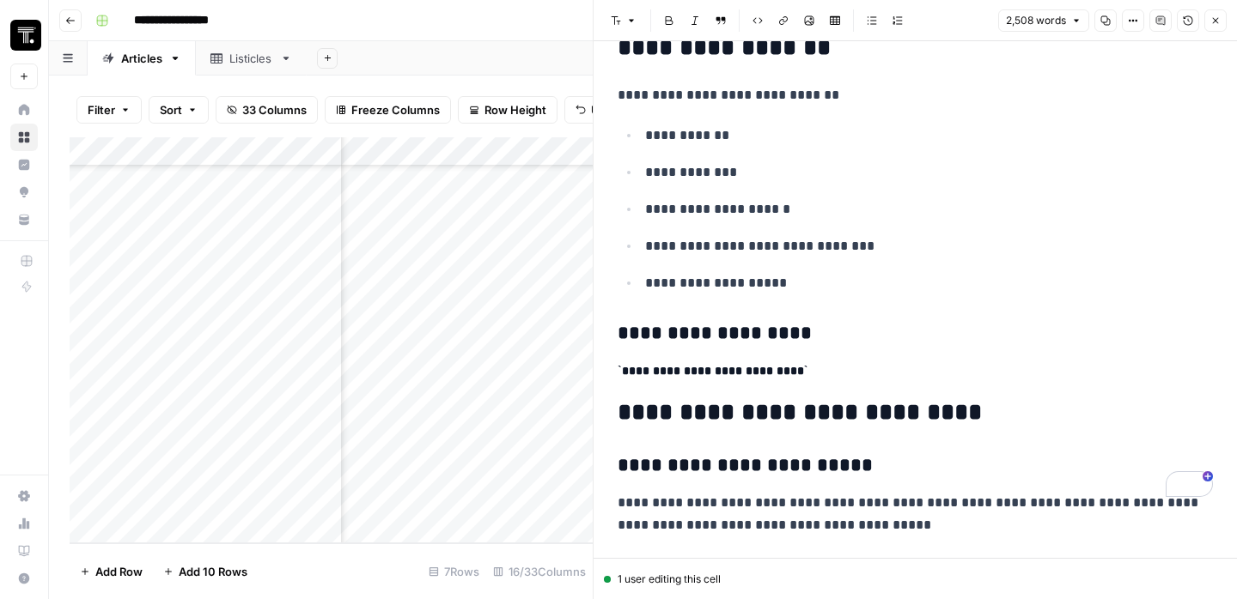
scroll to position [13543, 0]
click at [479, 388] on div "Add Column" at bounding box center [331, 340] width 523 height 406
click at [1224, 26] on button "Close" at bounding box center [1215, 20] width 22 height 22
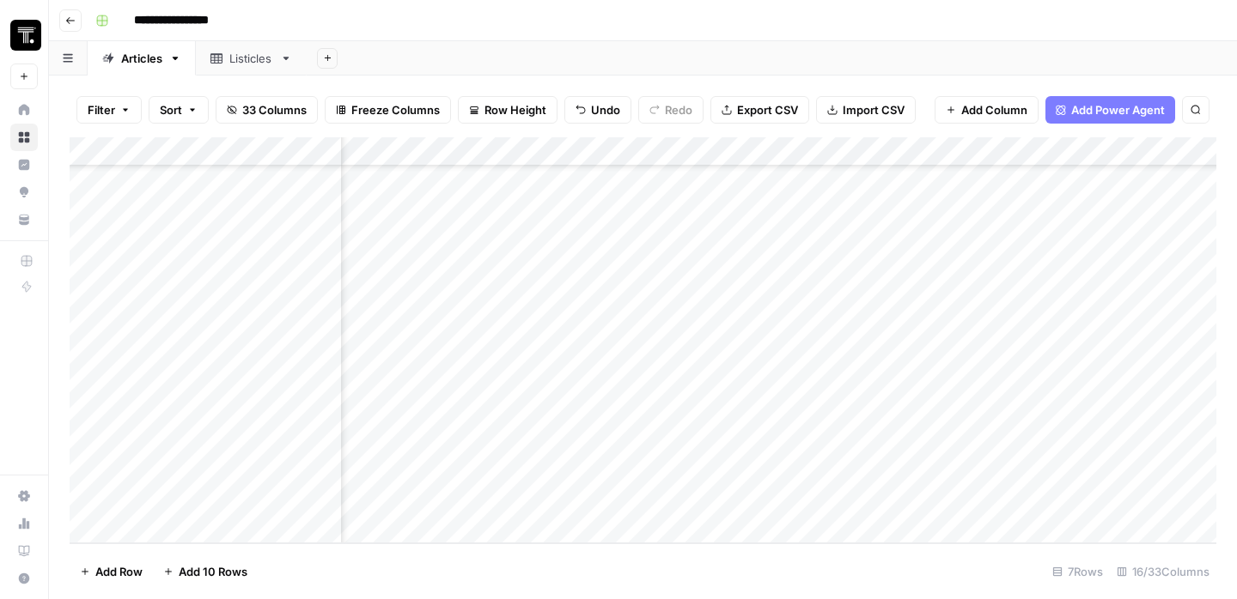
scroll to position [179, 737]
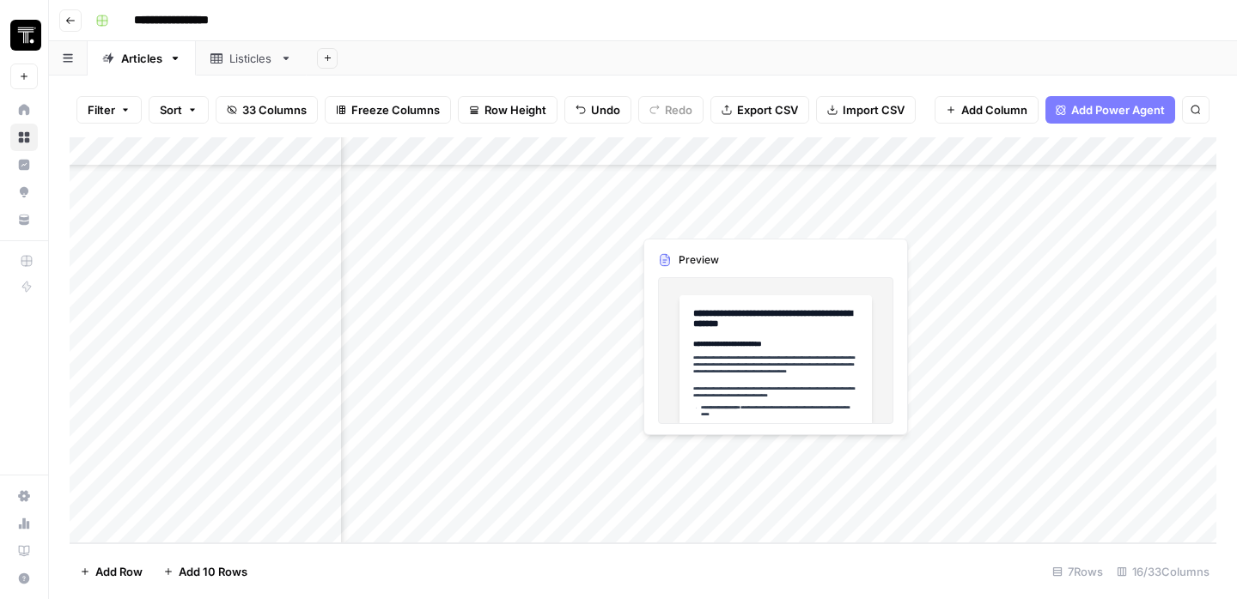
click at [697, 473] on div "Add Column" at bounding box center [643, 340] width 1146 height 406
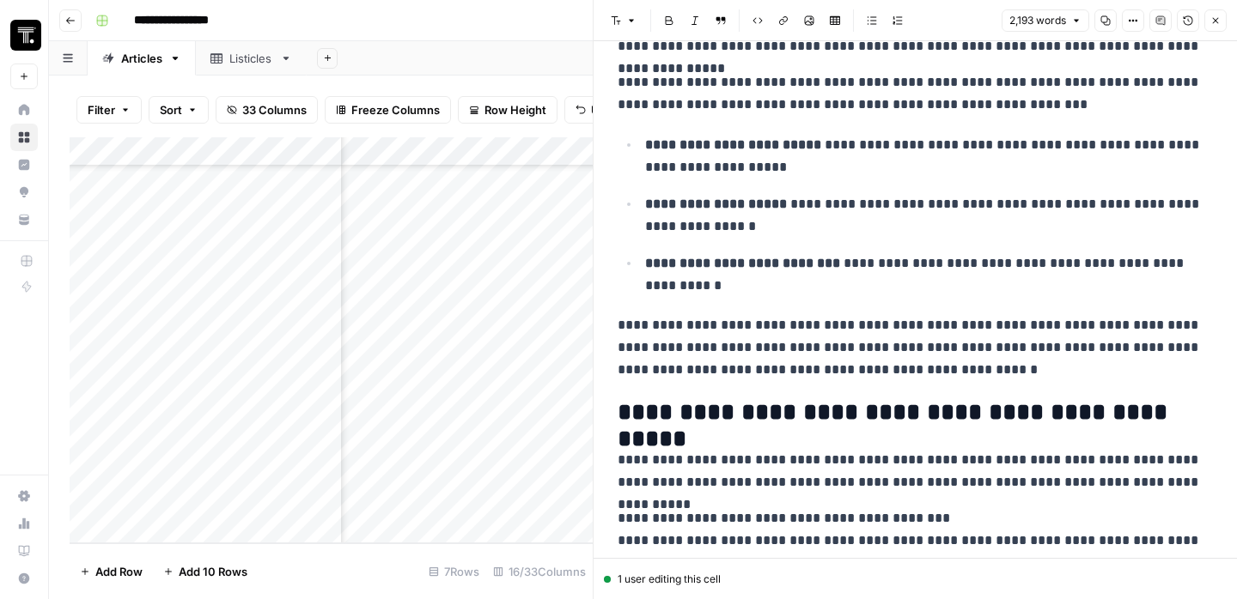
scroll to position [247, 0]
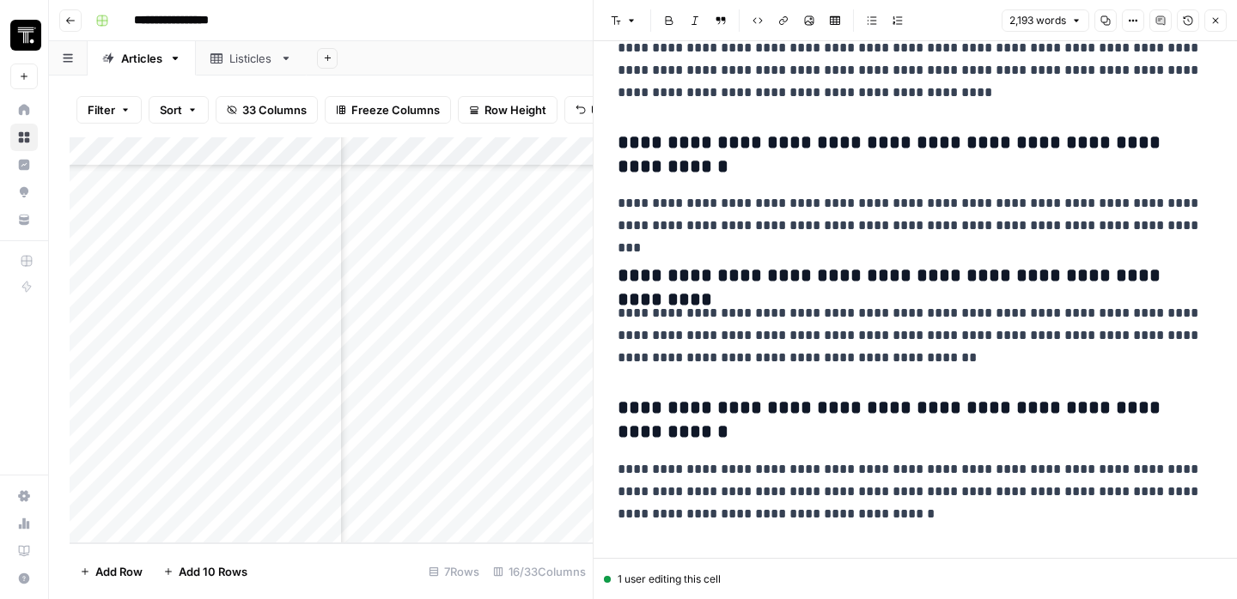
scroll to position [8563, 0]
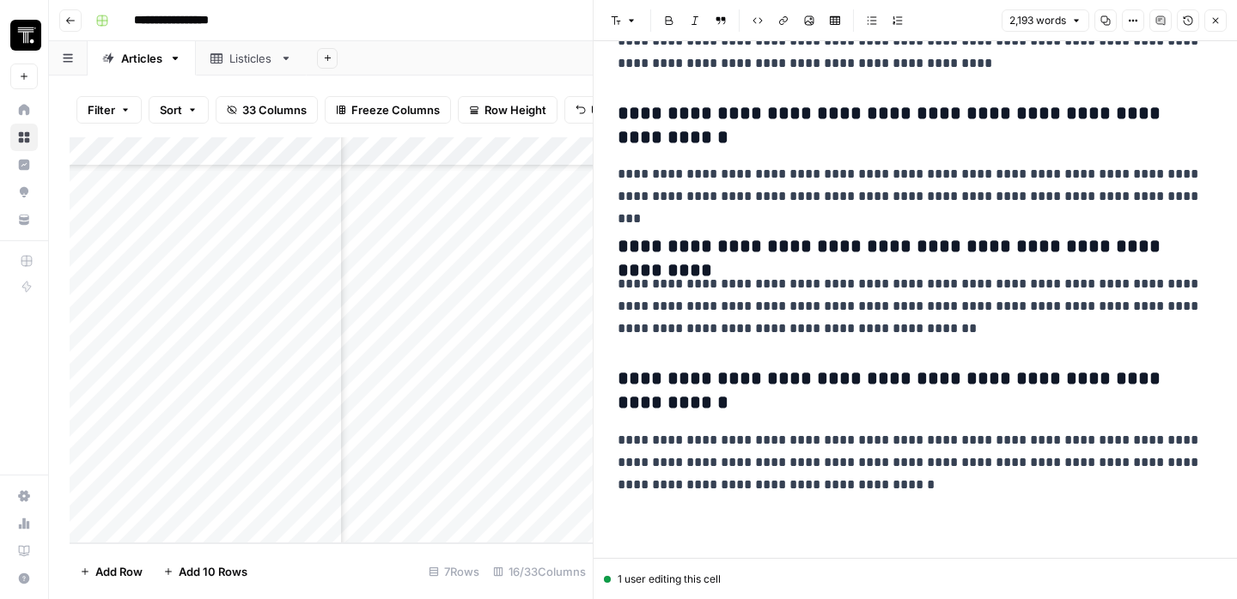
click at [1219, 25] on icon "button" at bounding box center [1215, 20] width 10 height 10
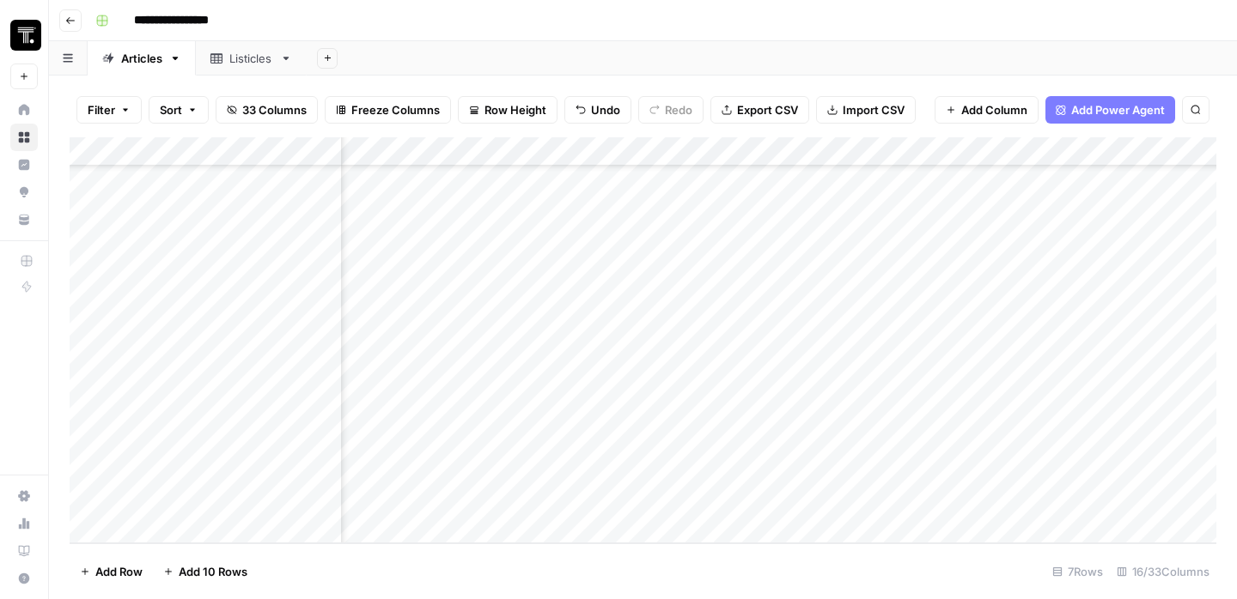
scroll to position [179, 1170]
